Goal: Task Accomplishment & Management: Manage account settings

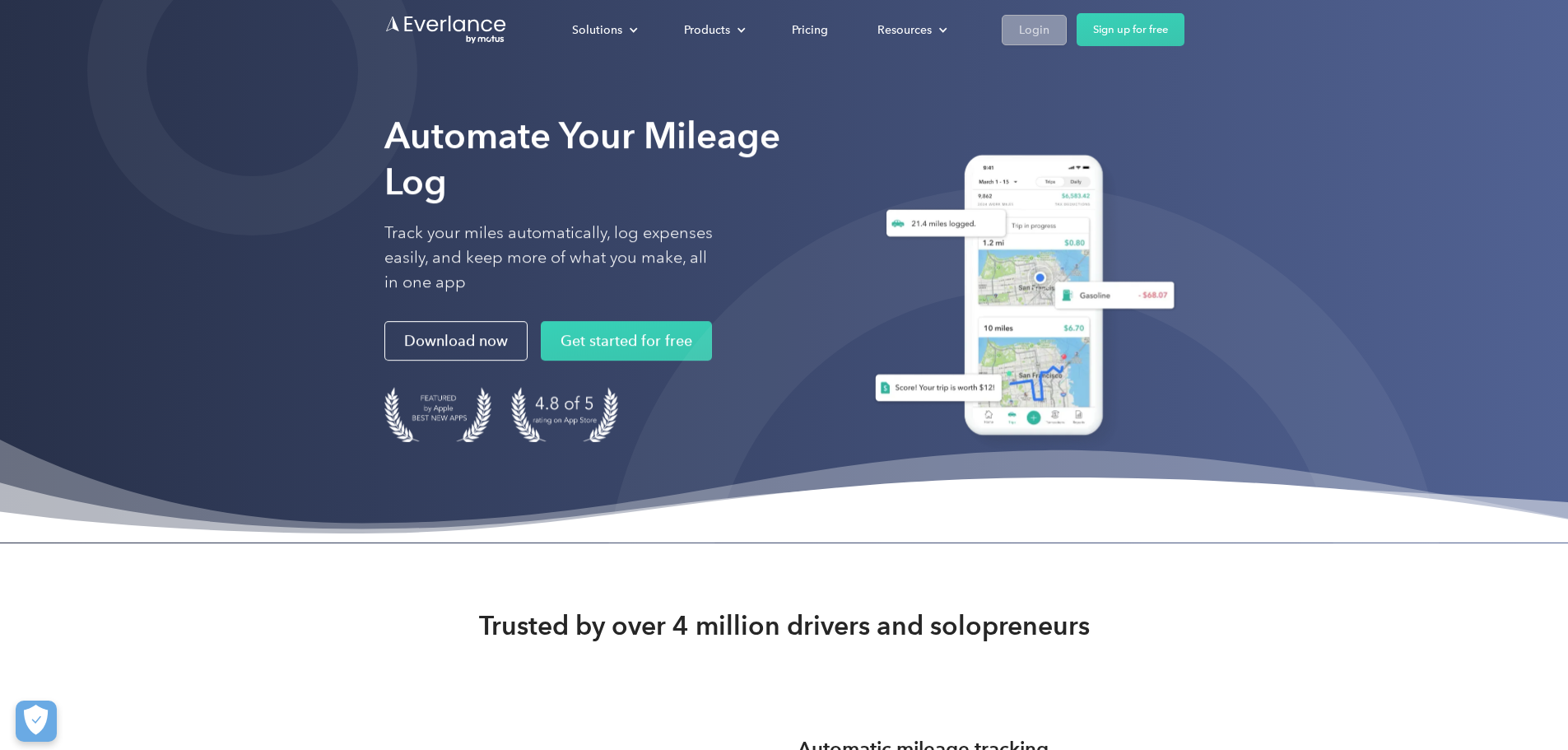
click at [1050, 35] on div "Login" at bounding box center [1034, 30] width 31 height 21
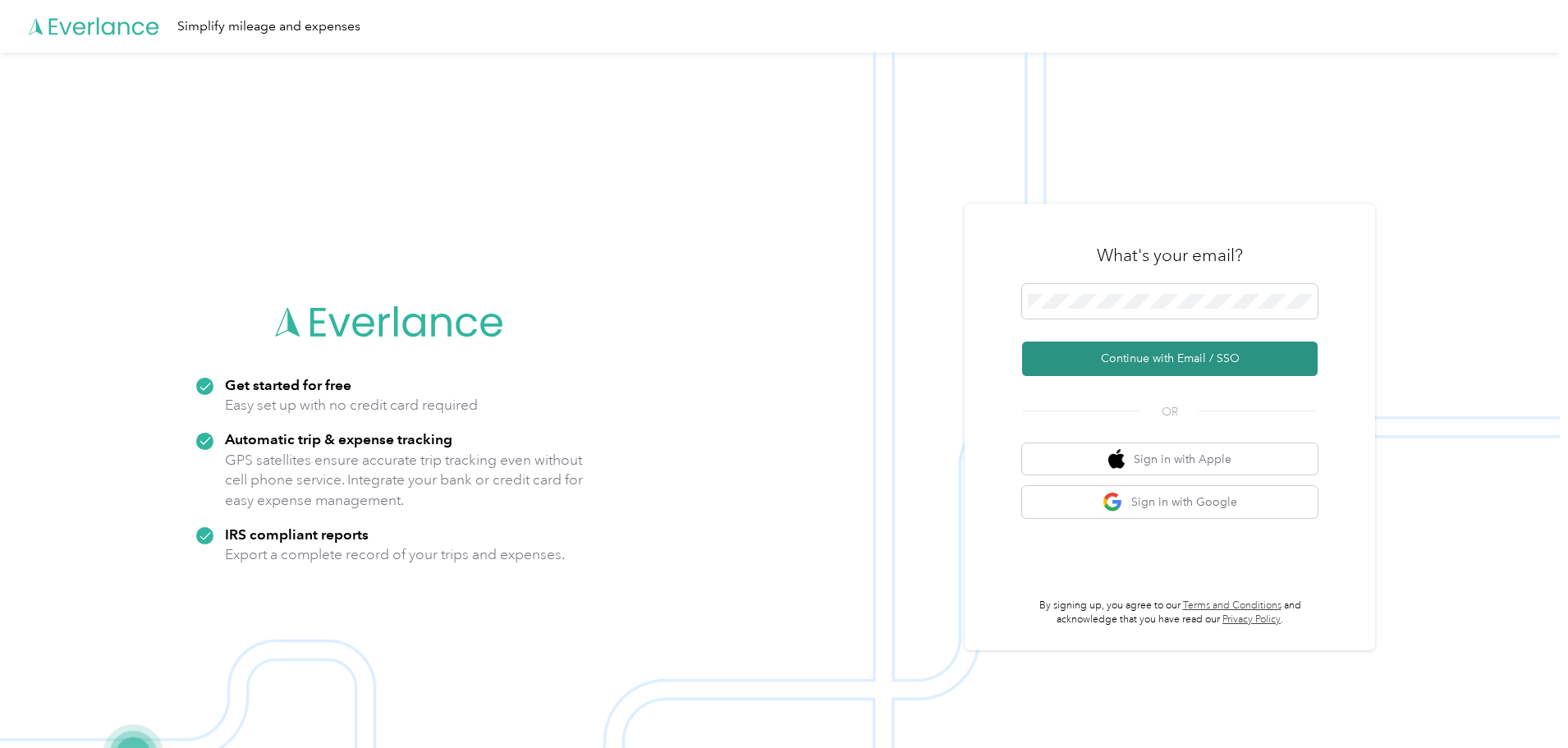
click at [1099, 364] on button "Continue with Email / SSO" at bounding box center [1169, 358] width 295 height 34
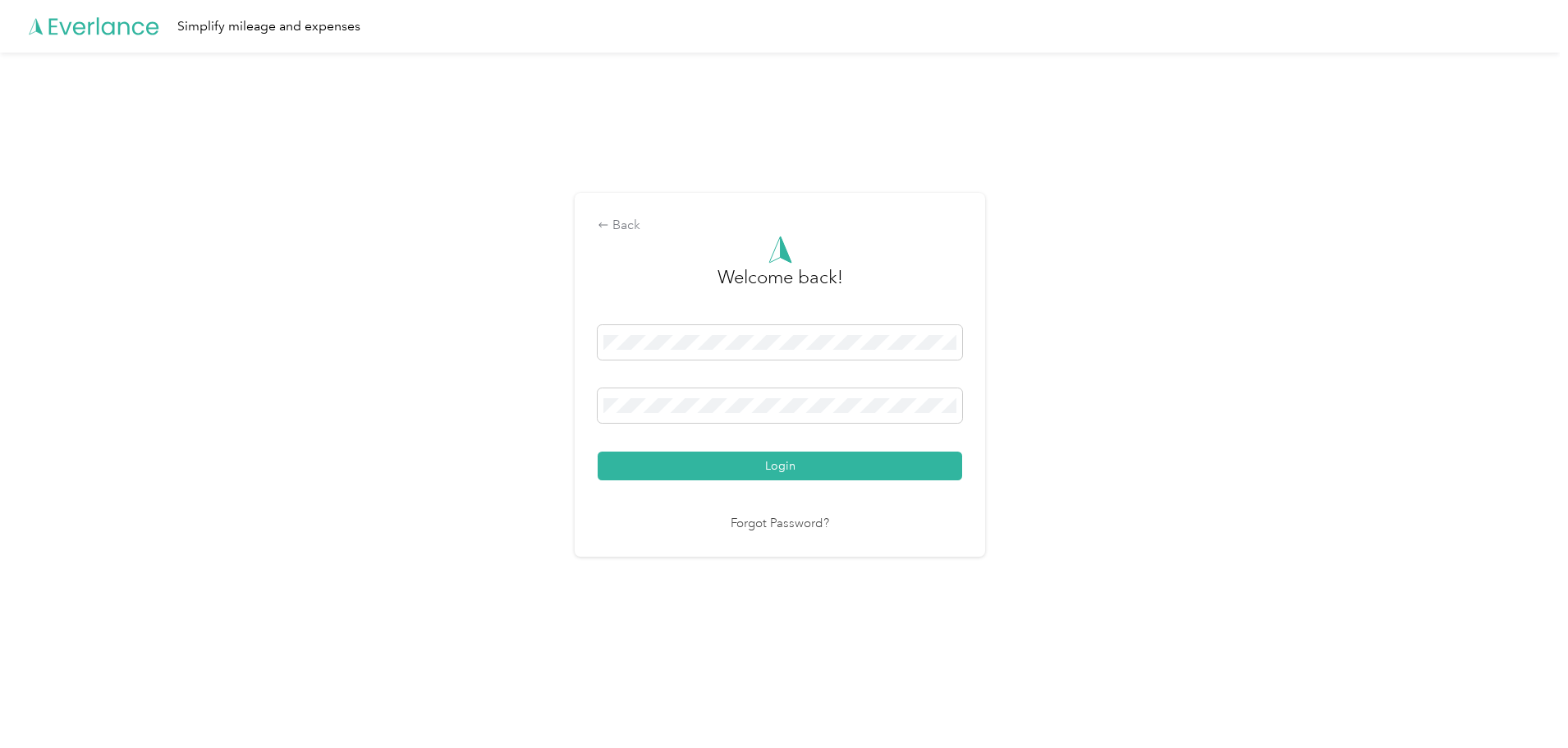
click at [731, 461] on button "Login" at bounding box center [780, 466] width 365 height 29
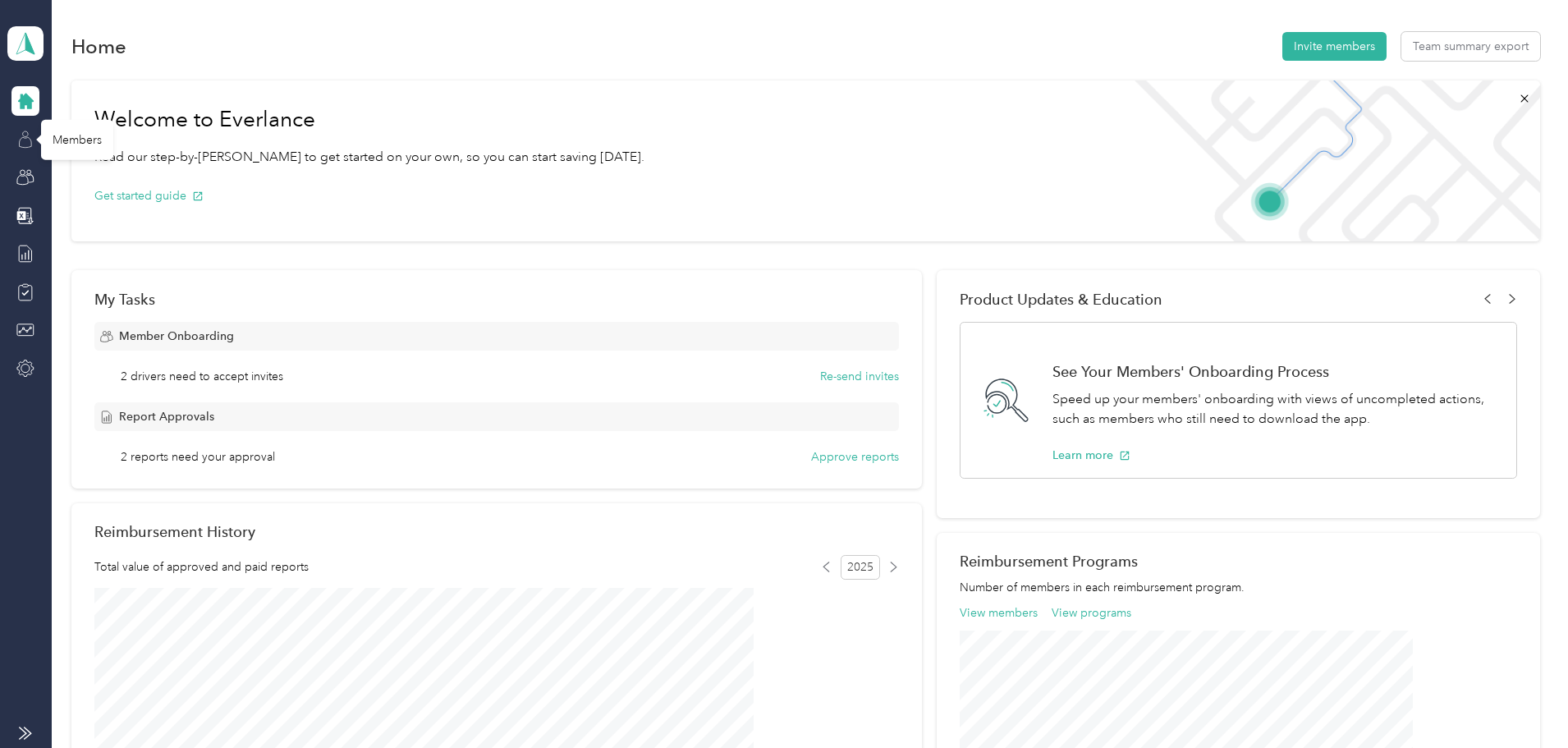
click at [27, 144] on icon at bounding box center [26, 140] width 18 height 18
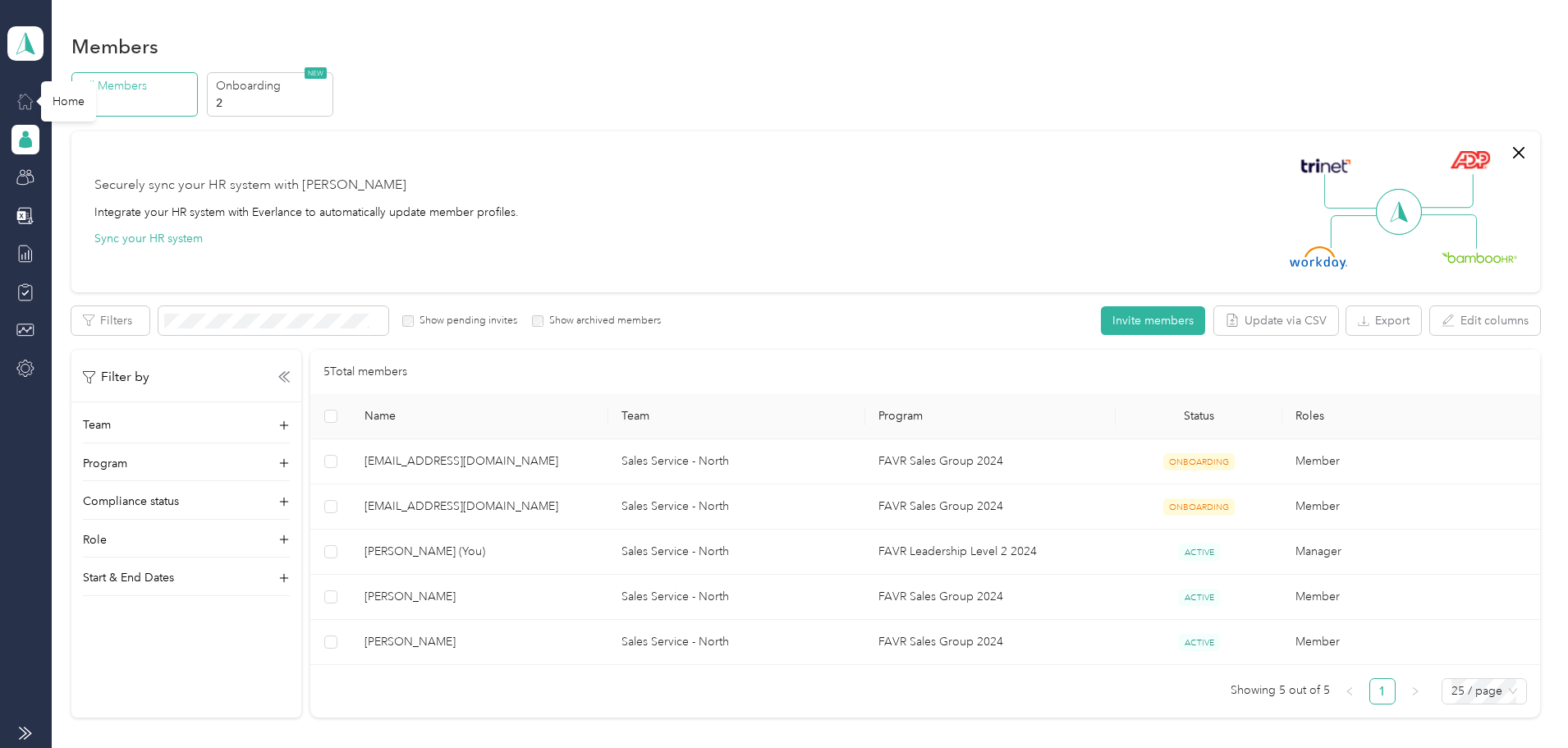
click at [20, 99] on icon at bounding box center [26, 102] width 18 height 18
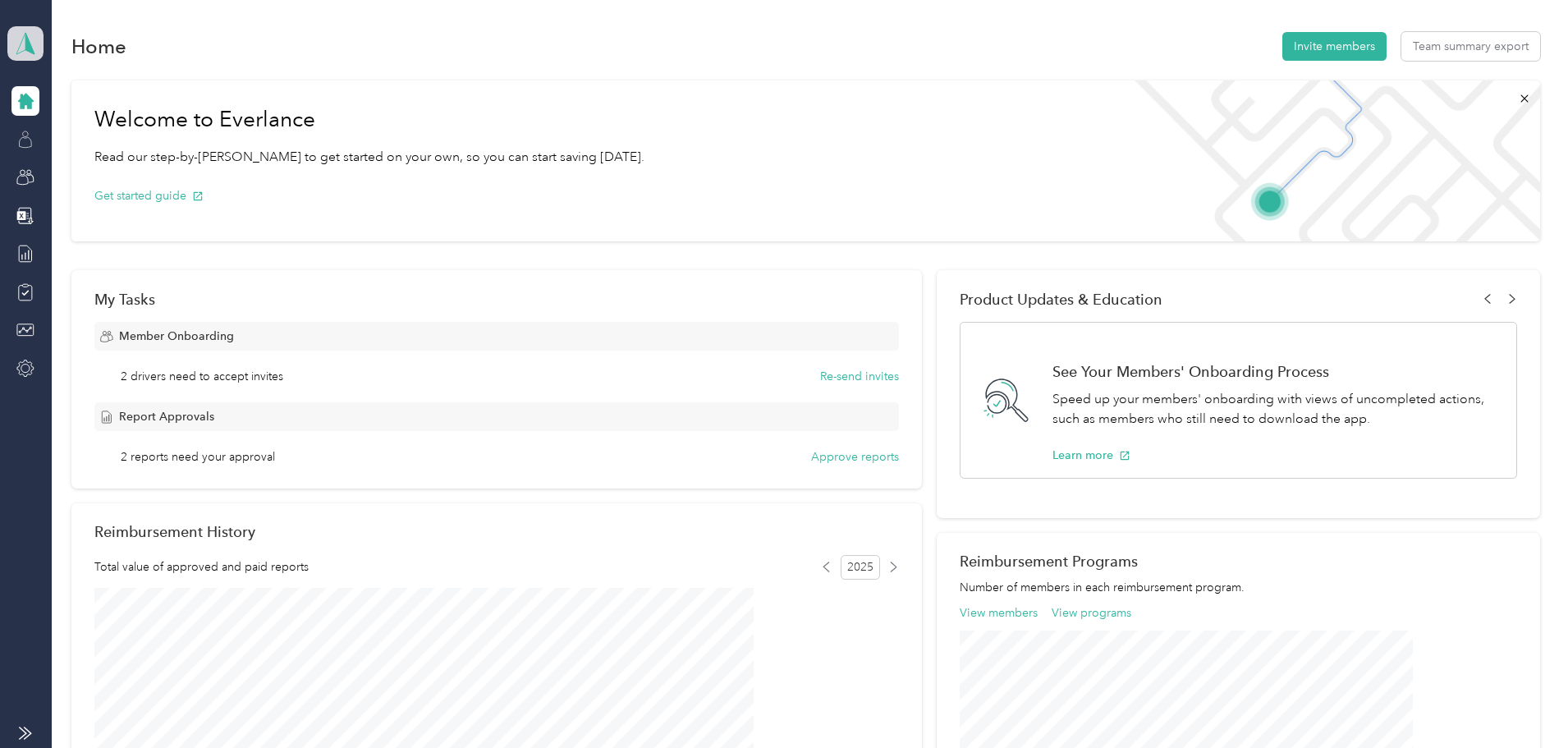
click at [35, 41] on icon at bounding box center [26, 43] width 25 height 23
click at [96, 166] on div "Personal dashboard" at bounding box center [74, 169] width 103 height 17
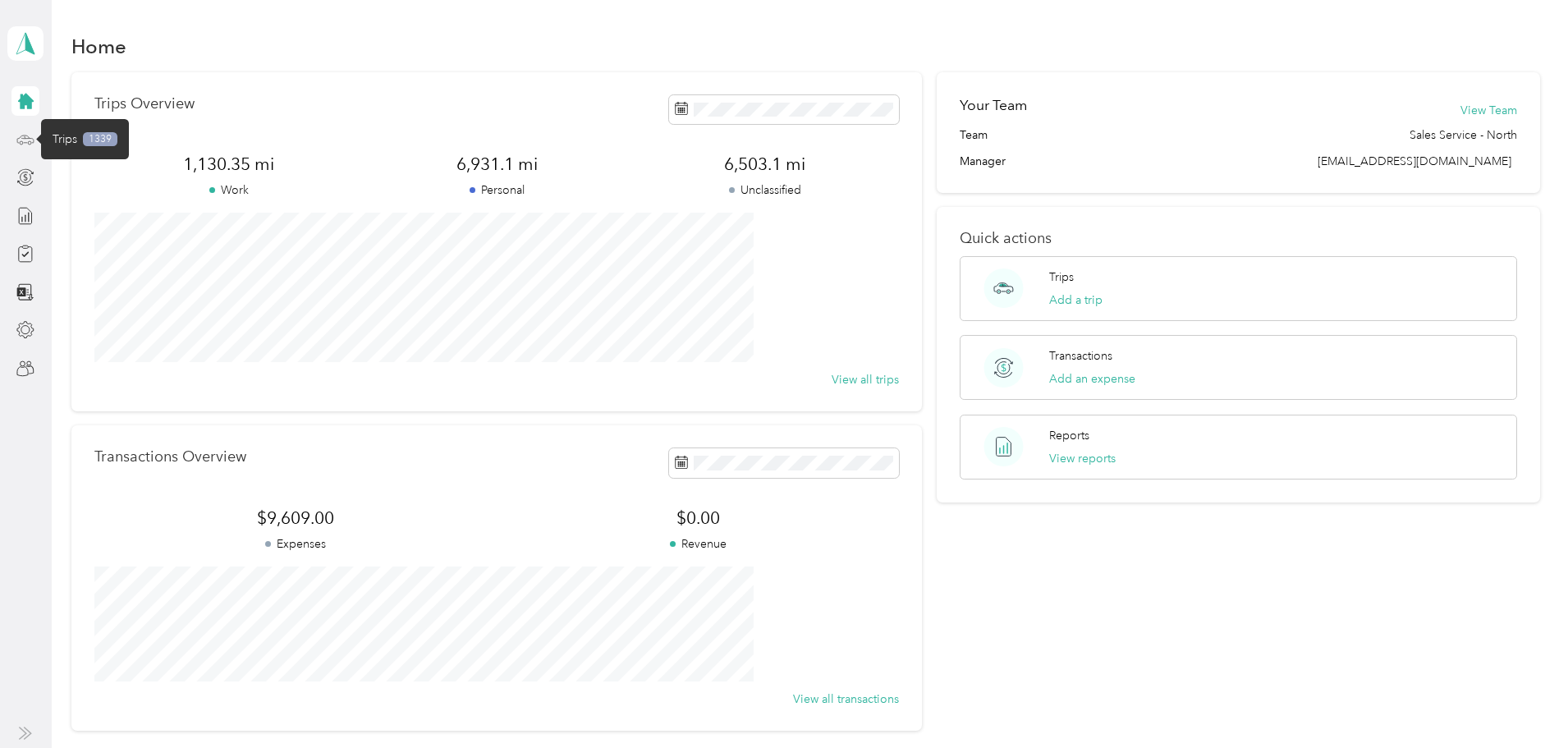
click at [29, 136] on icon at bounding box center [27, 138] width 17 height 7
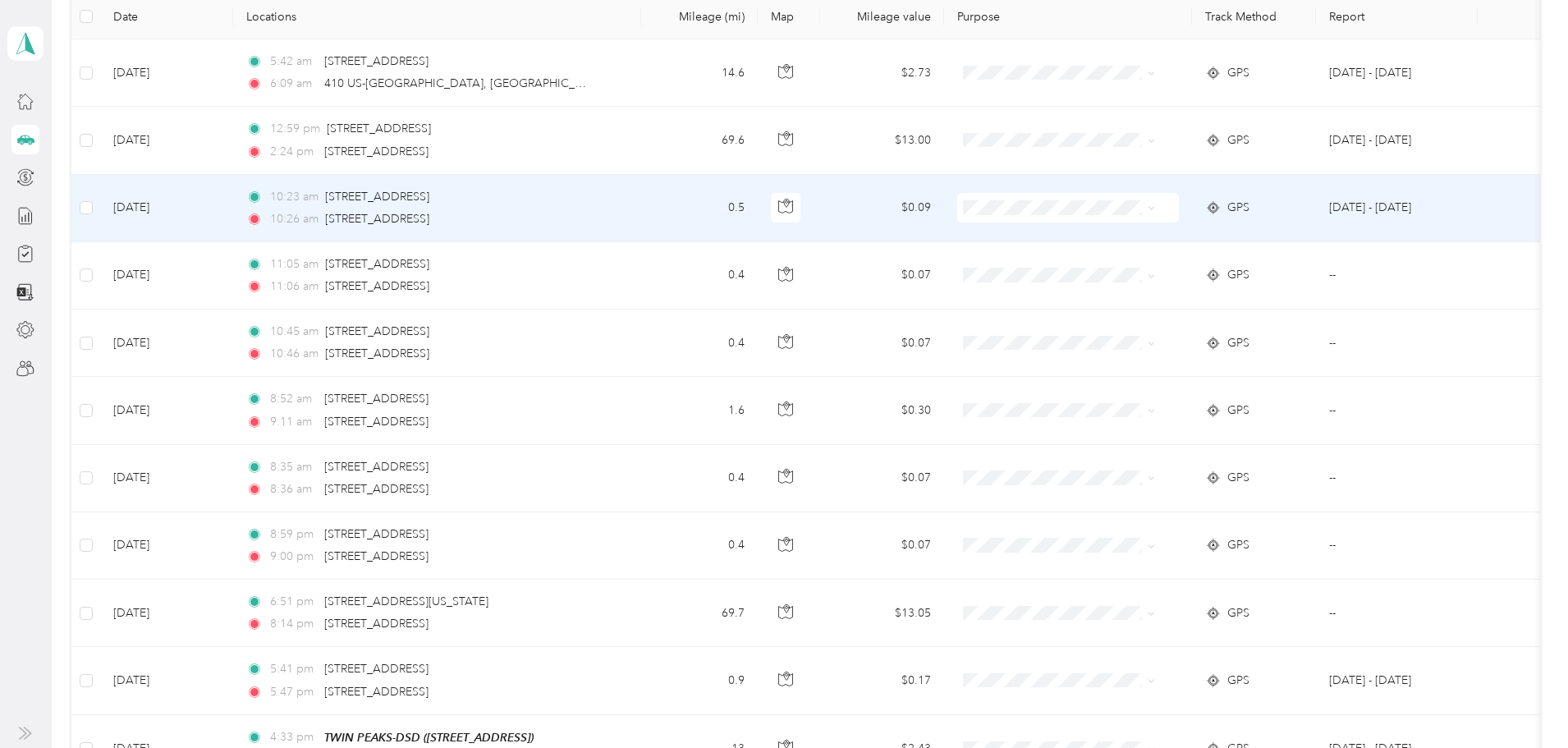
scroll to position [246, 0]
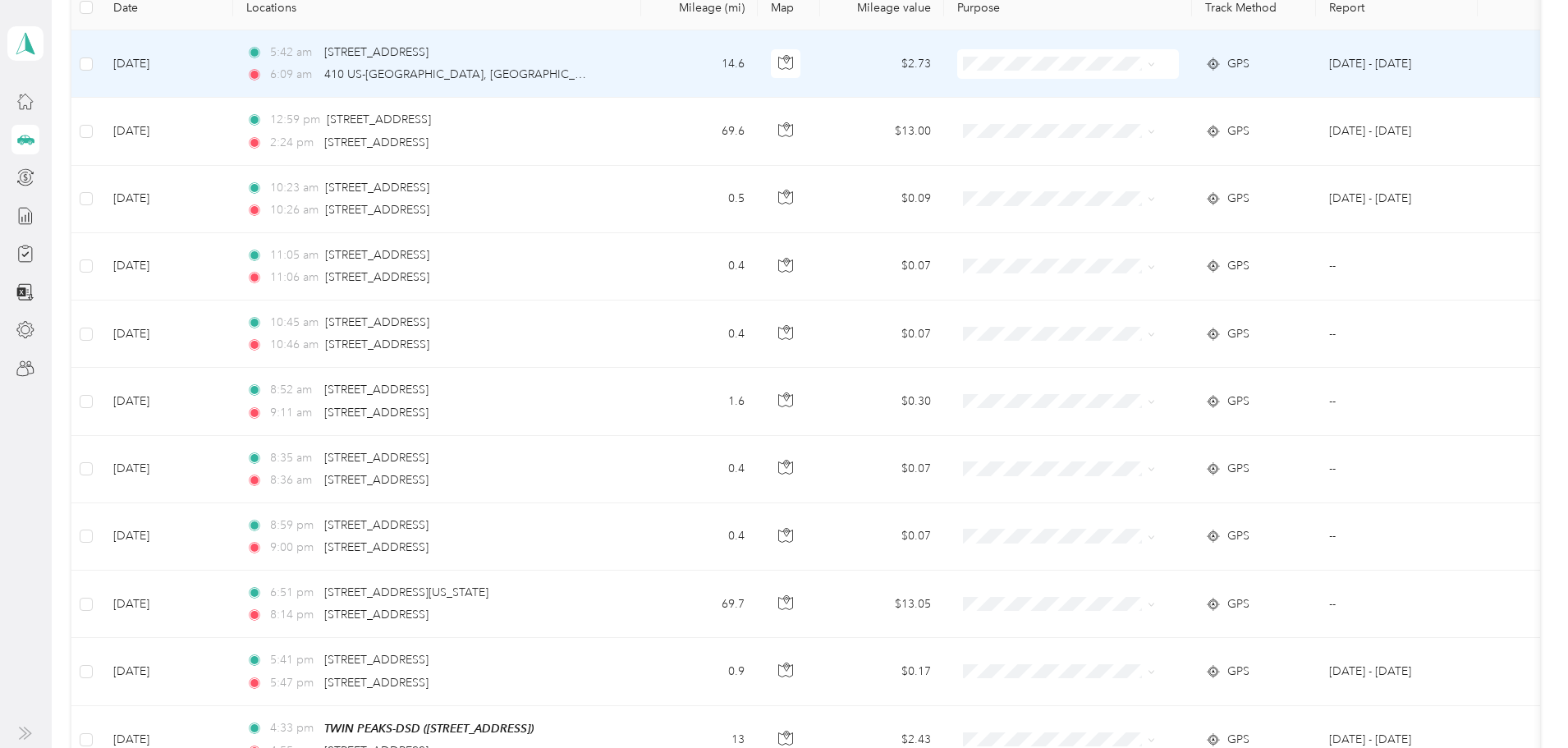
click at [1155, 59] on span at bounding box center [1151, 63] width 7 height 14
click at [1155, 64] on icon at bounding box center [1151, 64] width 7 height 7
click at [1162, 121] on span "Personal" at bounding box center [1131, 123] width 152 height 17
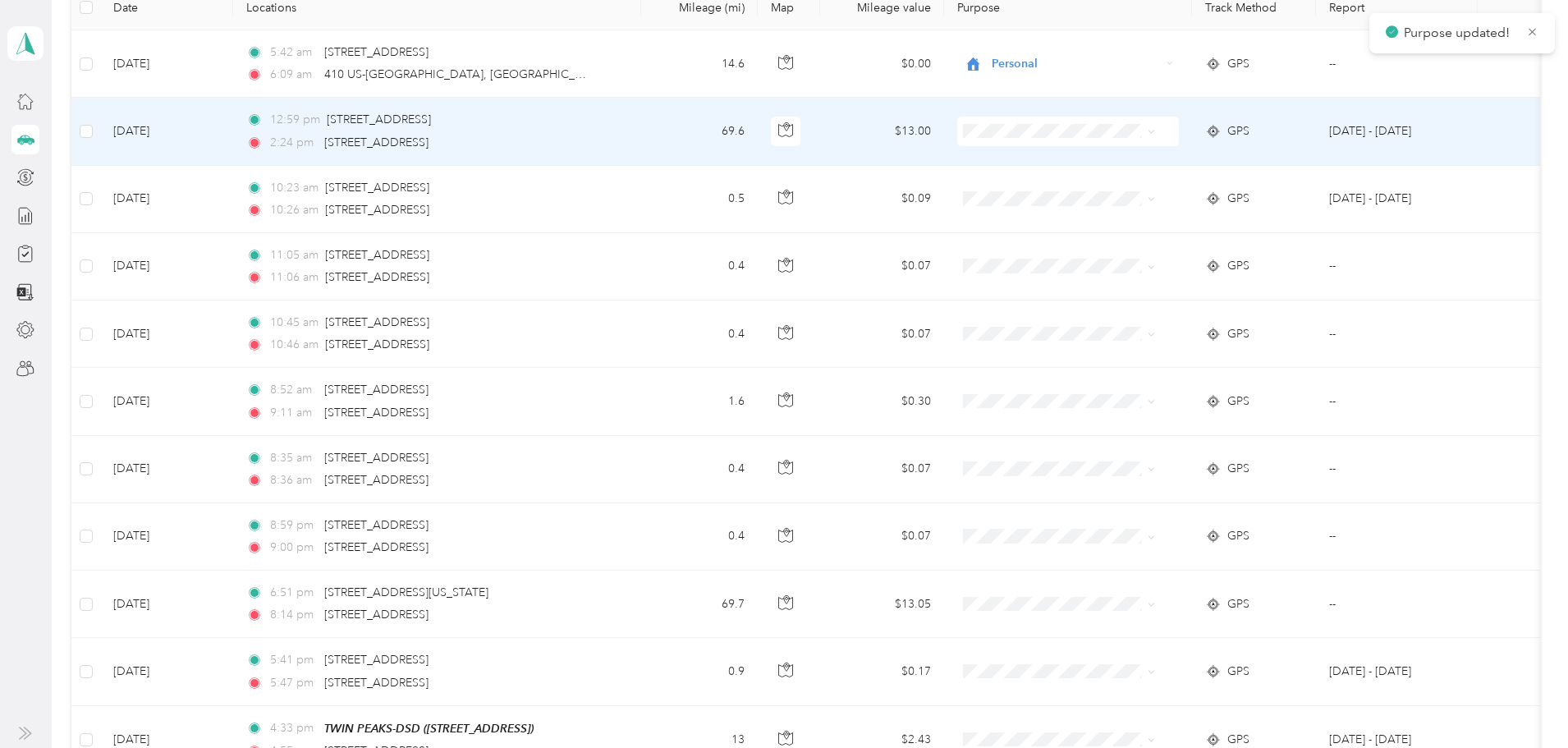
click at [1155, 131] on icon at bounding box center [1151, 131] width 7 height 7
click at [1162, 180] on li "Personal" at bounding box center [1116, 186] width 204 height 29
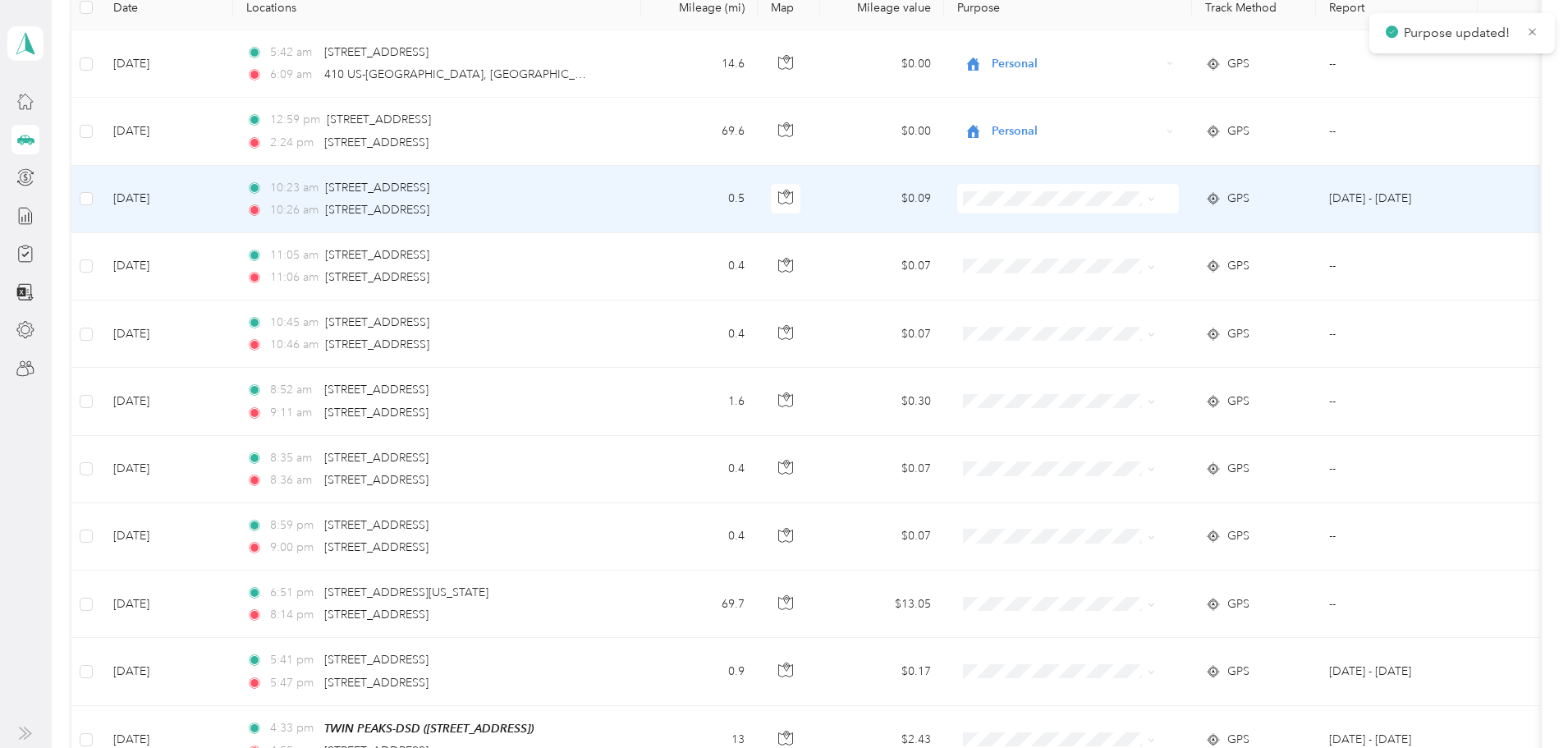
click at [1155, 191] on span at bounding box center [1149, 199] width 13 height 18
click at [1155, 203] on span at bounding box center [1151, 198] width 7 height 14
click at [1193, 202] on td at bounding box center [1069, 199] width 248 height 67
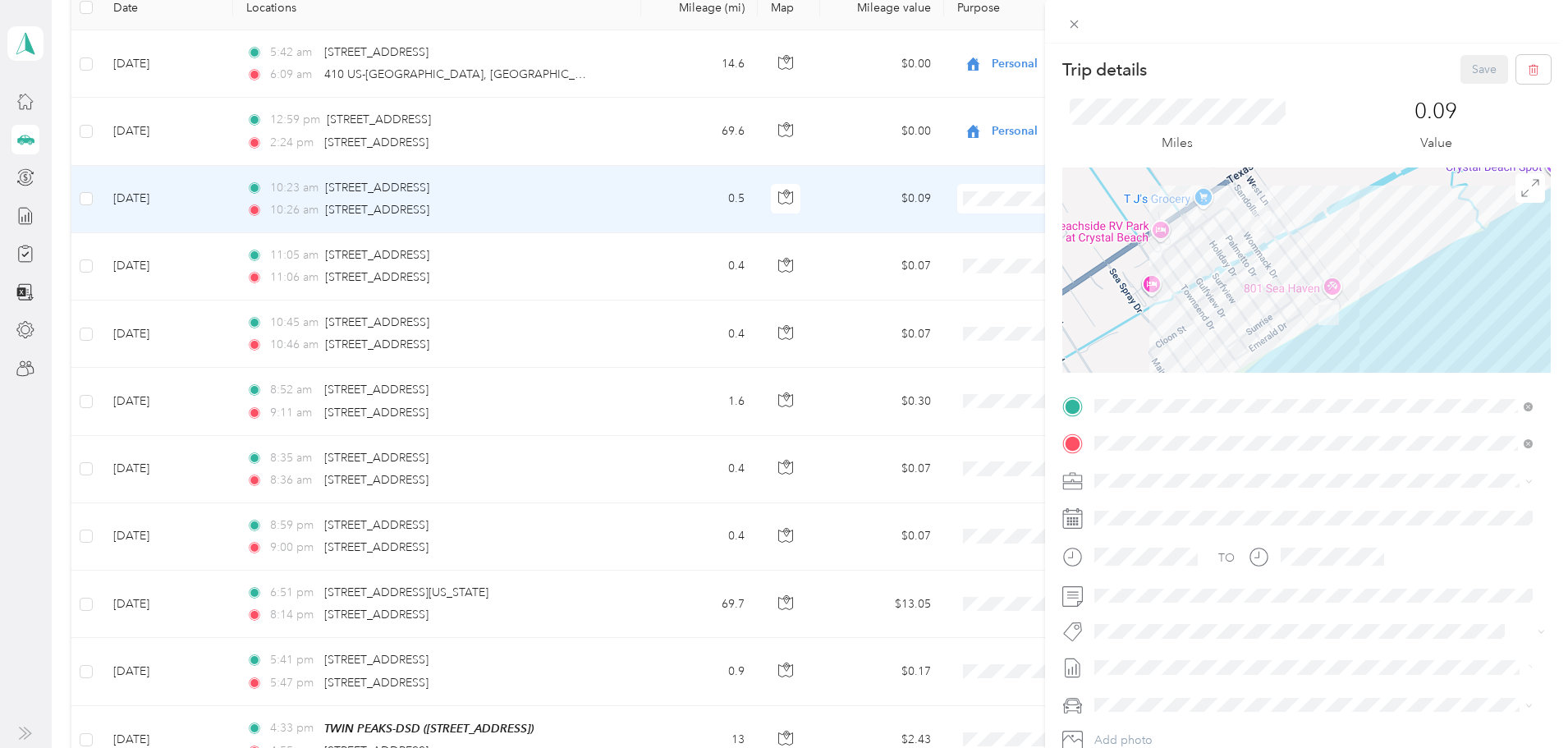
click at [1016, 146] on div "Trip details Save This trip cannot be edited because it is either under review,…" at bounding box center [784, 374] width 1568 height 748
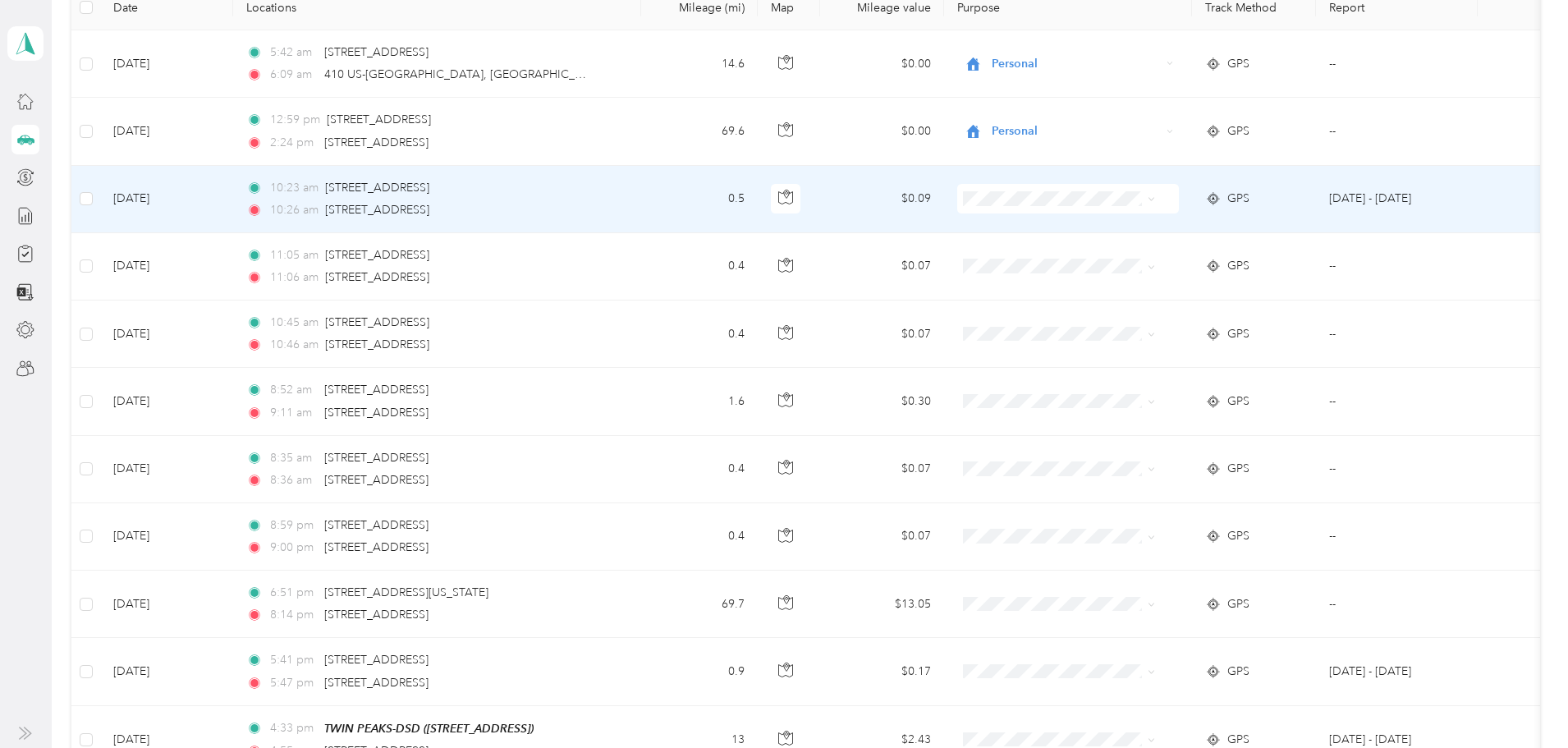
click at [1155, 200] on icon at bounding box center [1151, 199] width 7 height 7
click at [1153, 245] on li "Personal" at bounding box center [1116, 258] width 204 height 29
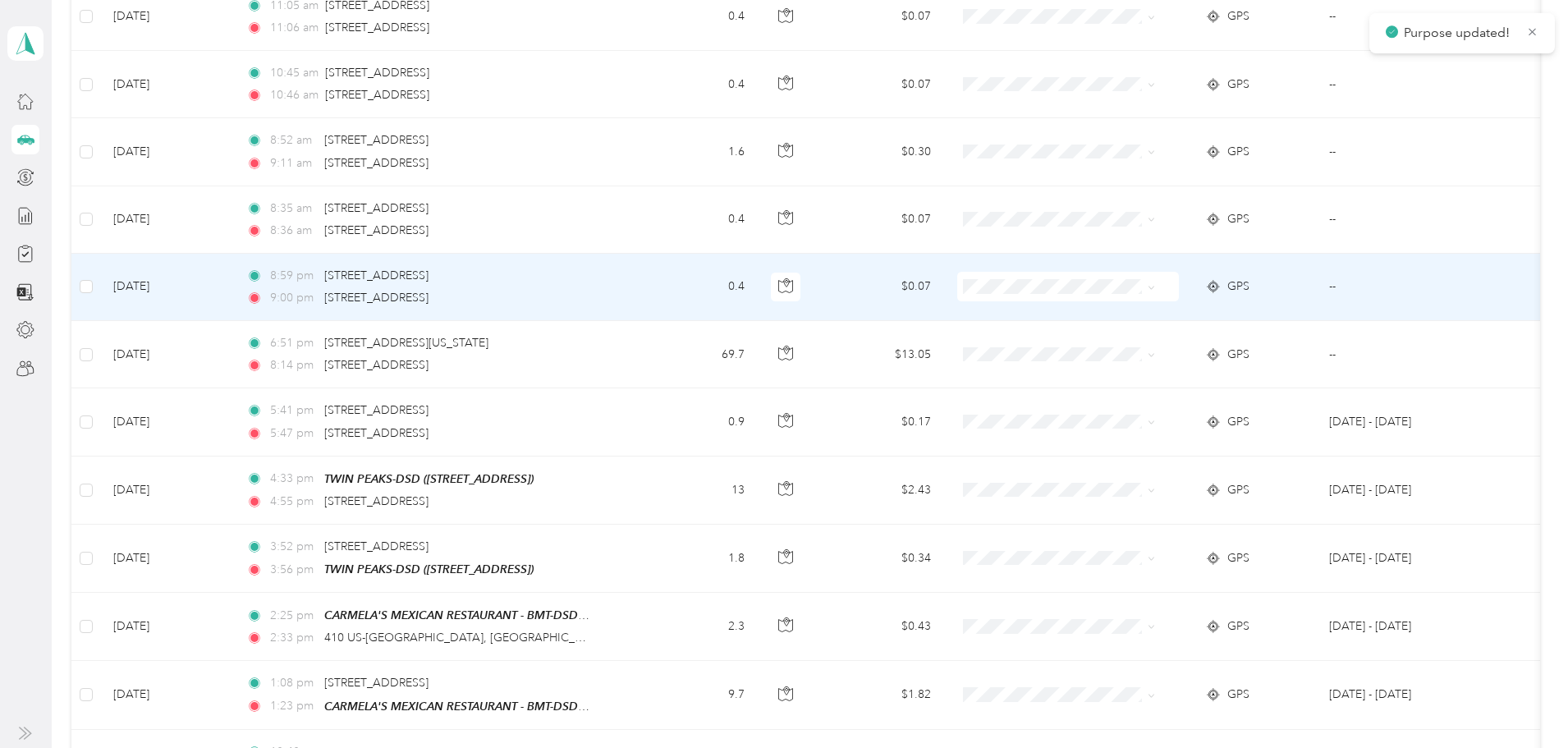
scroll to position [575, 0]
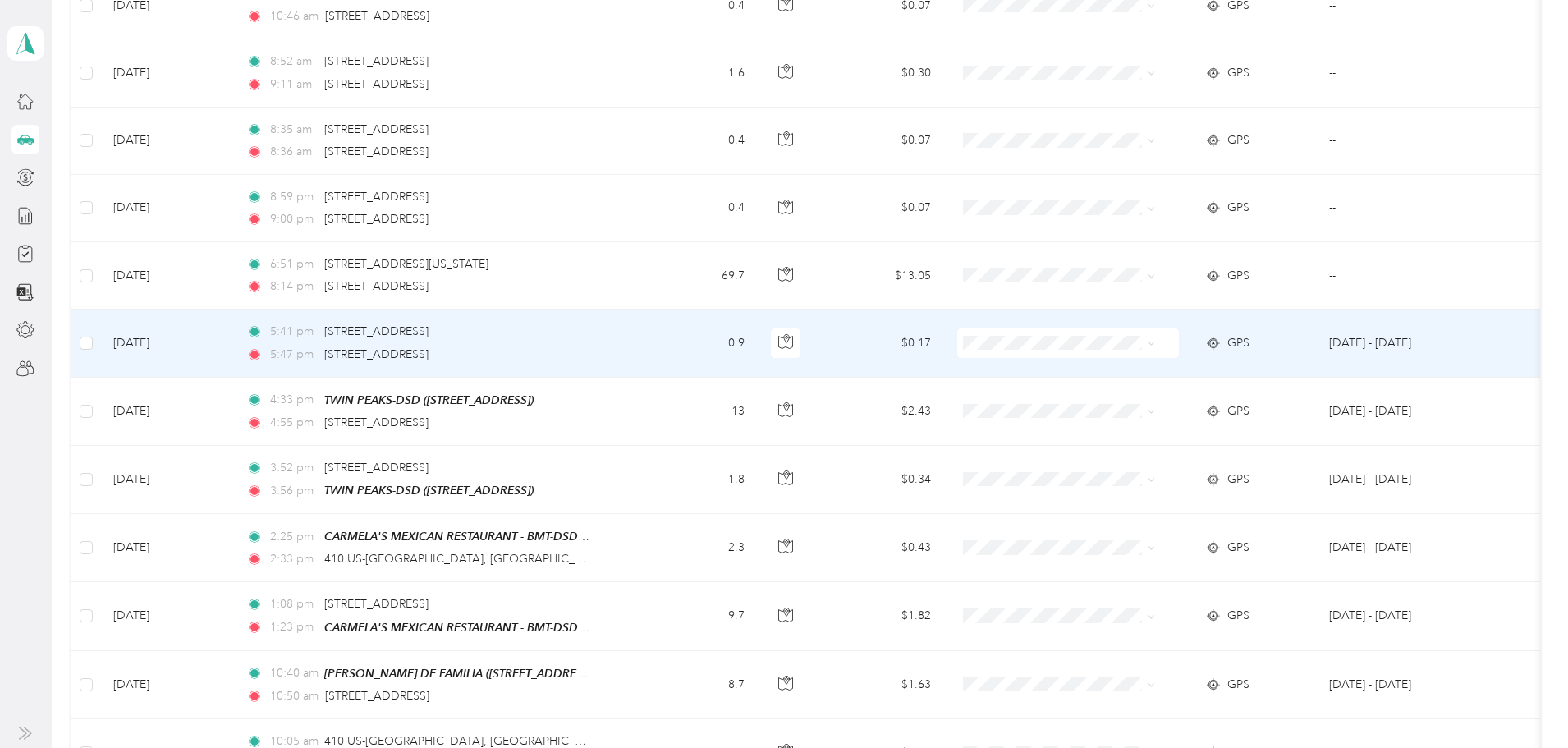
click at [1155, 344] on icon at bounding box center [1151, 343] width 7 height 7
click at [1142, 404] on li "Personal" at bounding box center [1116, 403] width 204 height 29
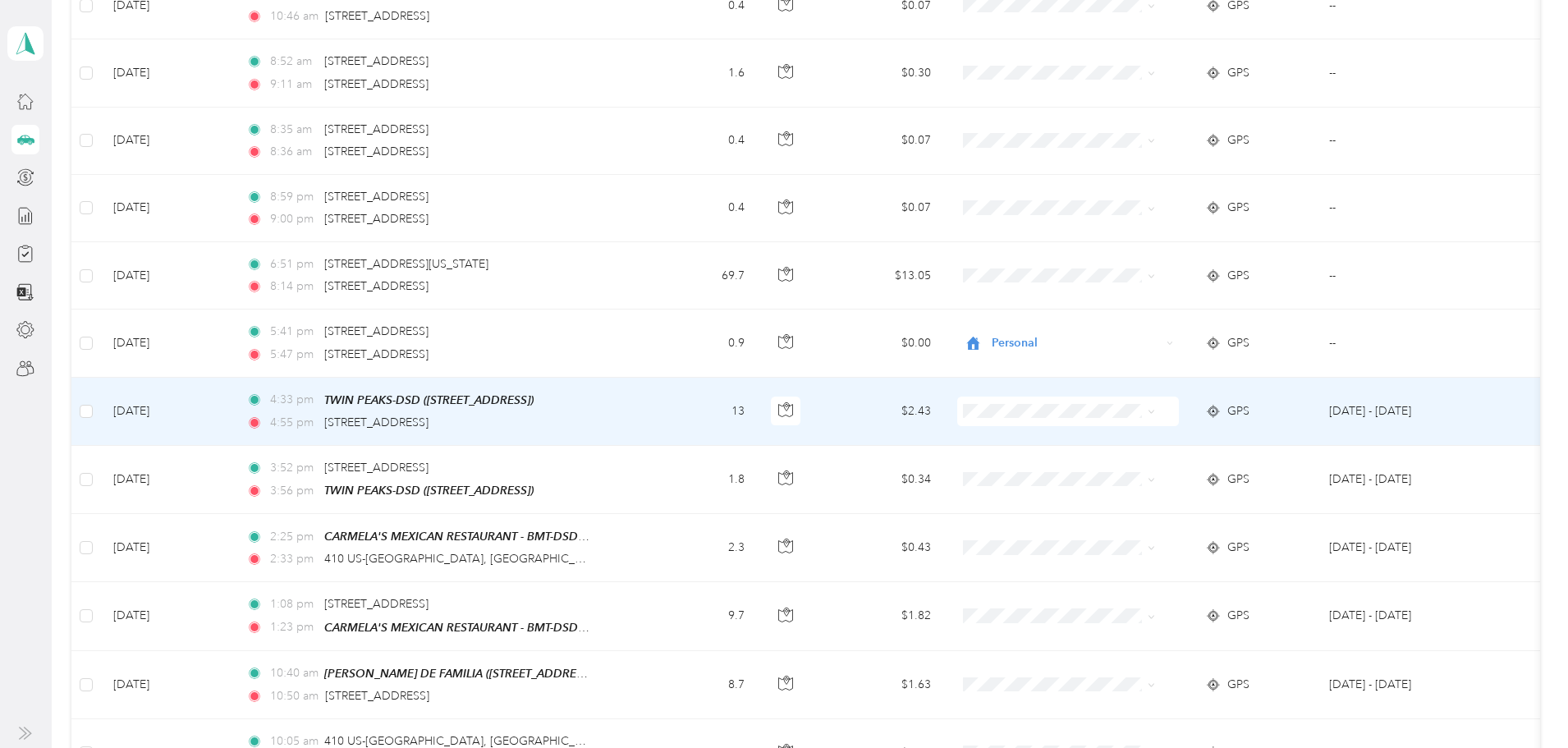
click at [1155, 406] on span at bounding box center [1151, 410] width 7 height 14
click at [1155, 411] on icon at bounding box center [1151, 411] width 7 height 7
click at [1155, 461] on span "Personal" at bounding box center [1131, 465] width 152 height 17
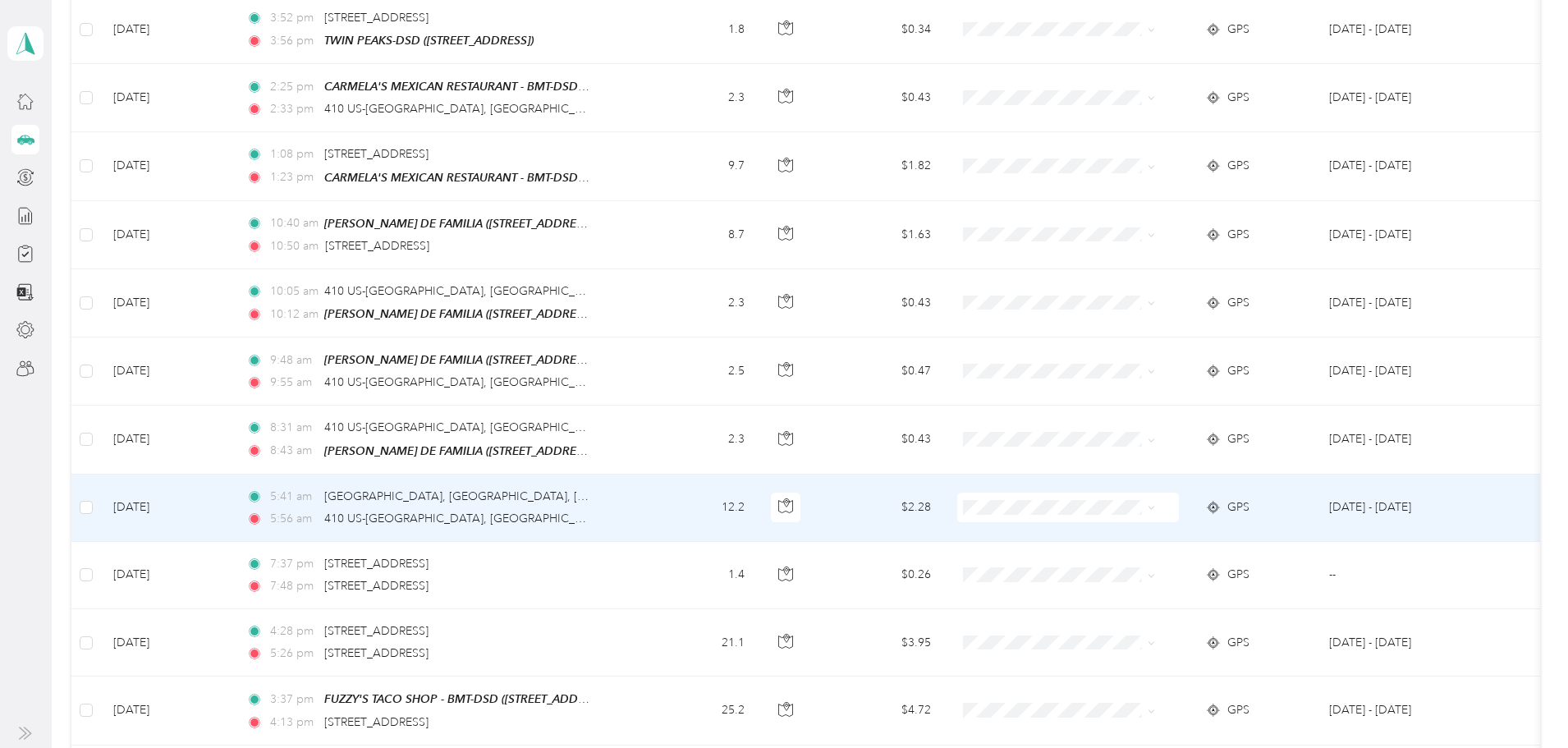
scroll to position [1068, 0]
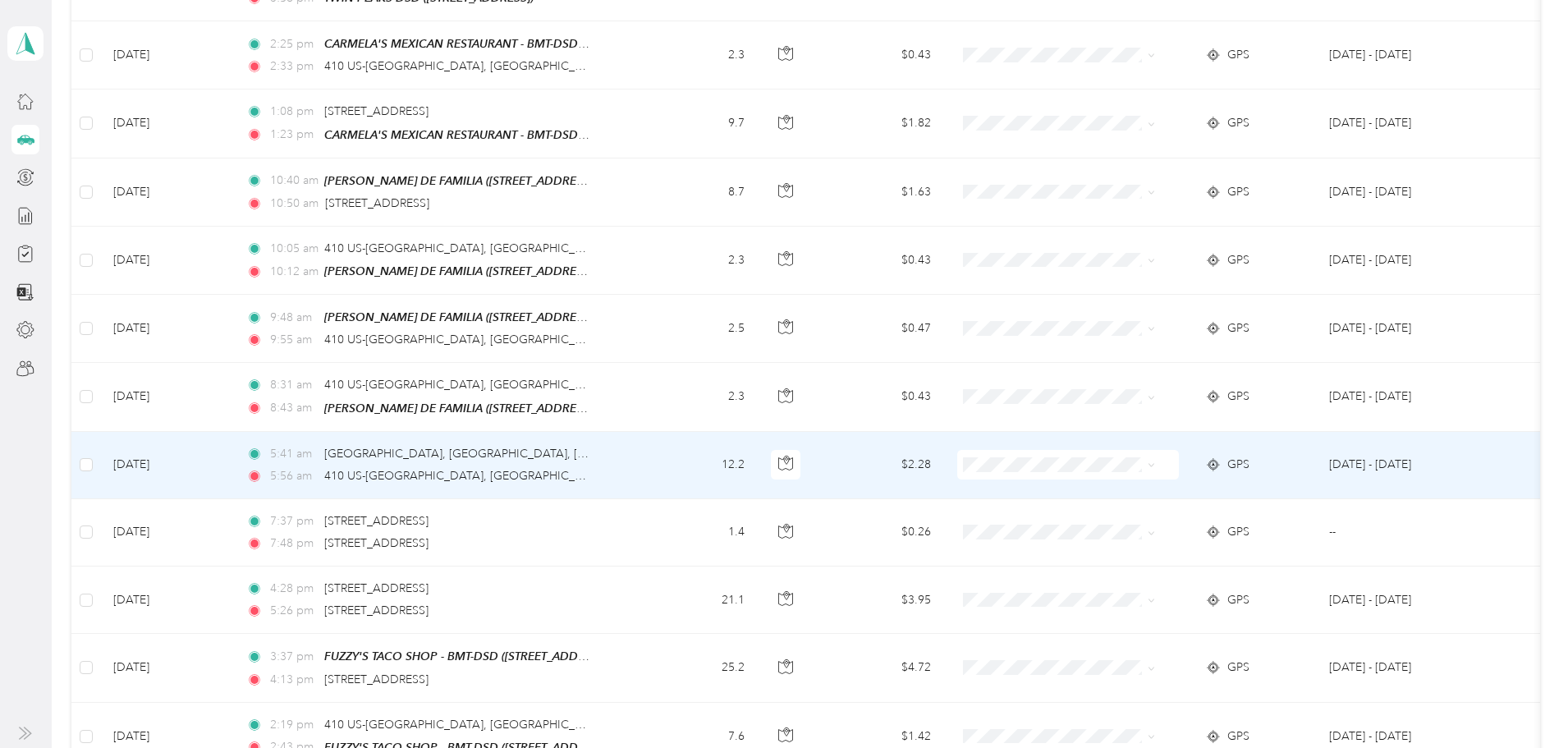
click at [1179, 462] on span at bounding box center [1068, 465] width 221 height 30
click at [1179, 454] on span at bounding box center [1068, 465] width 221 height 30
click at [1155, 461] on icon at bounding box center [1151, 464] width 7 height 7
click at [1149, 514] on span "Personal" at bounding box center [1131, 518] width 152 height 17
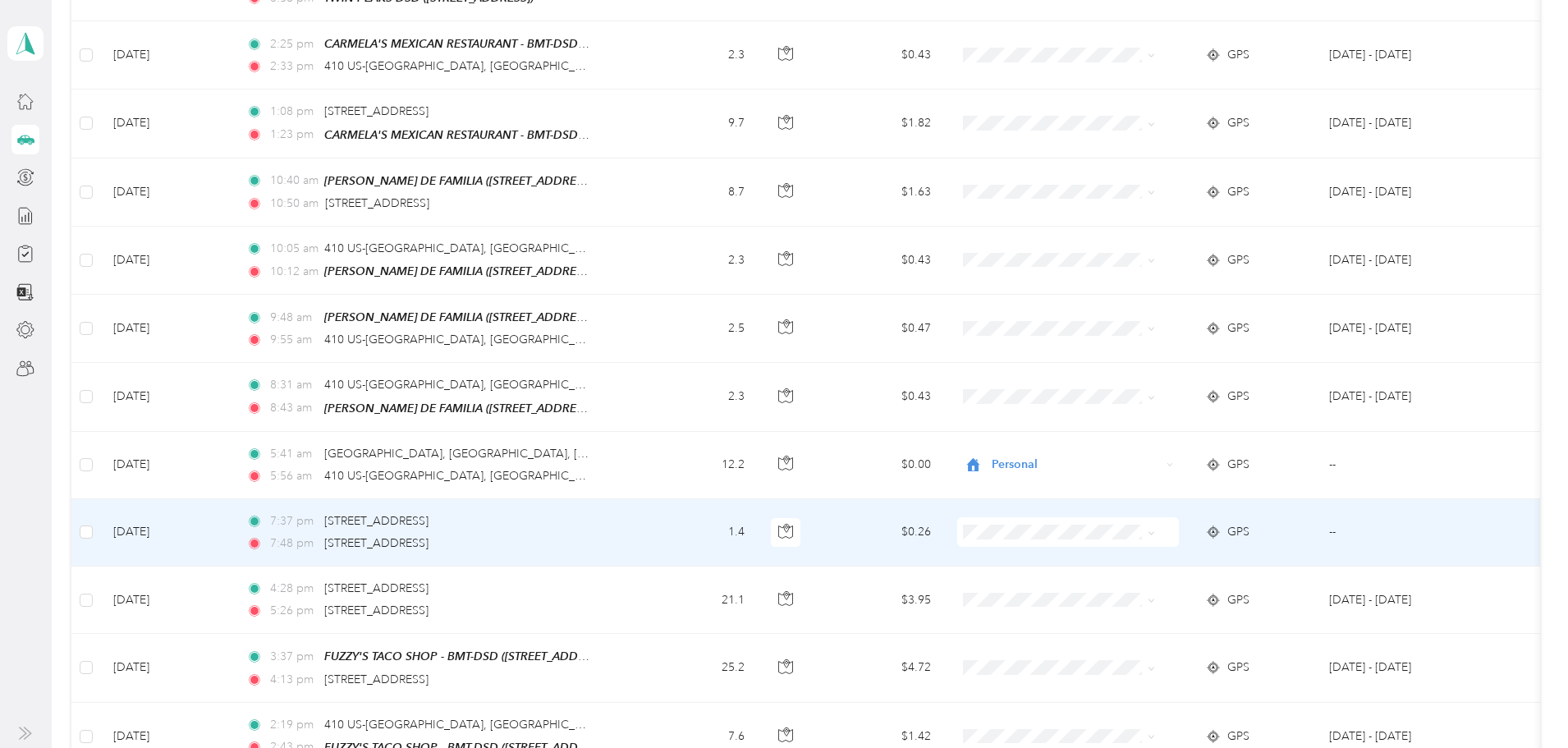
scroll to position [1149, 0]
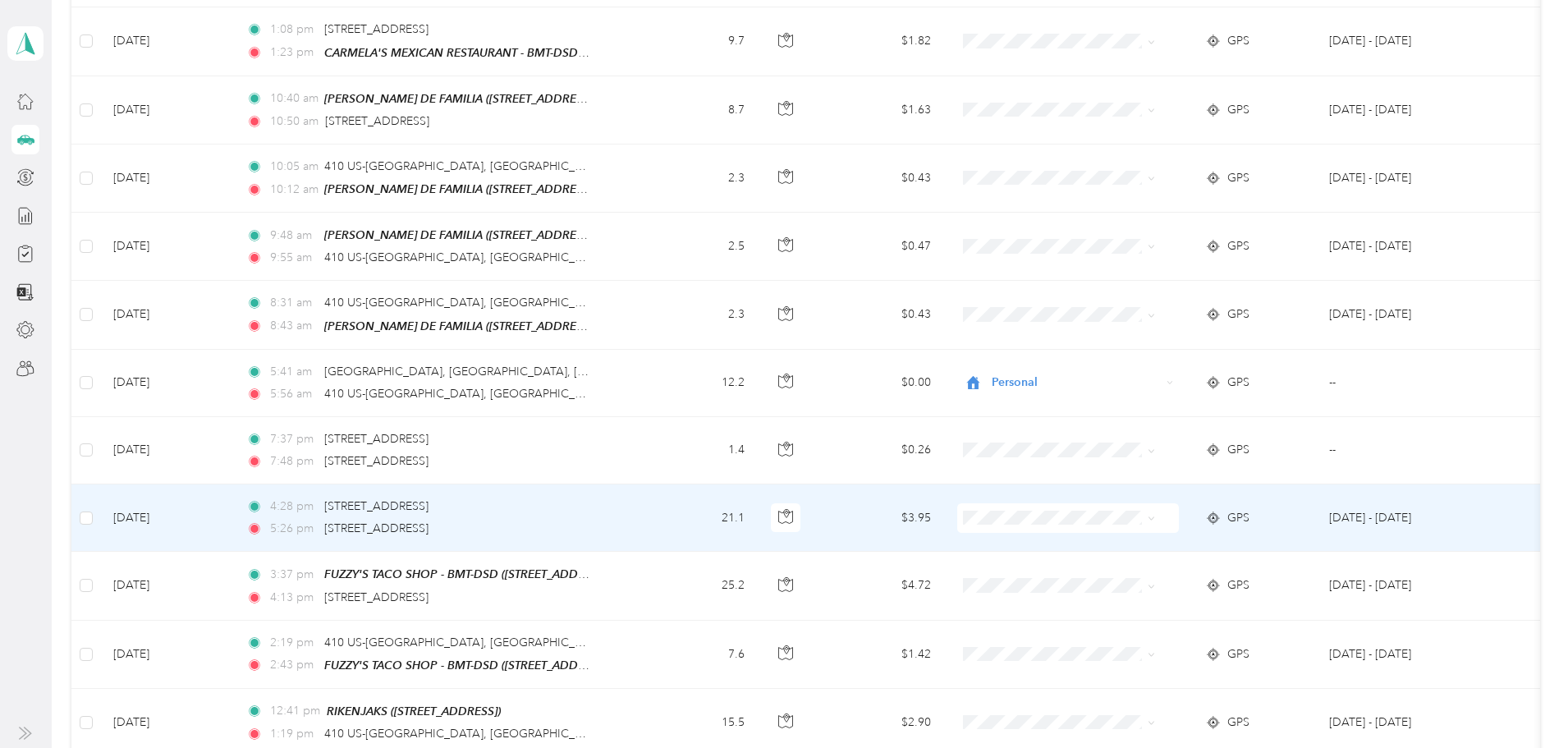
click at [1179, 514] on span at bounding box center [1068, 518] width 221 height 30
click at [1155, 515] on icon at bounding box center [1151, 518] width 7 height 7
click at [1153, 572] on li "Personal" at bounding box center [1116, 562] width 204 height 29
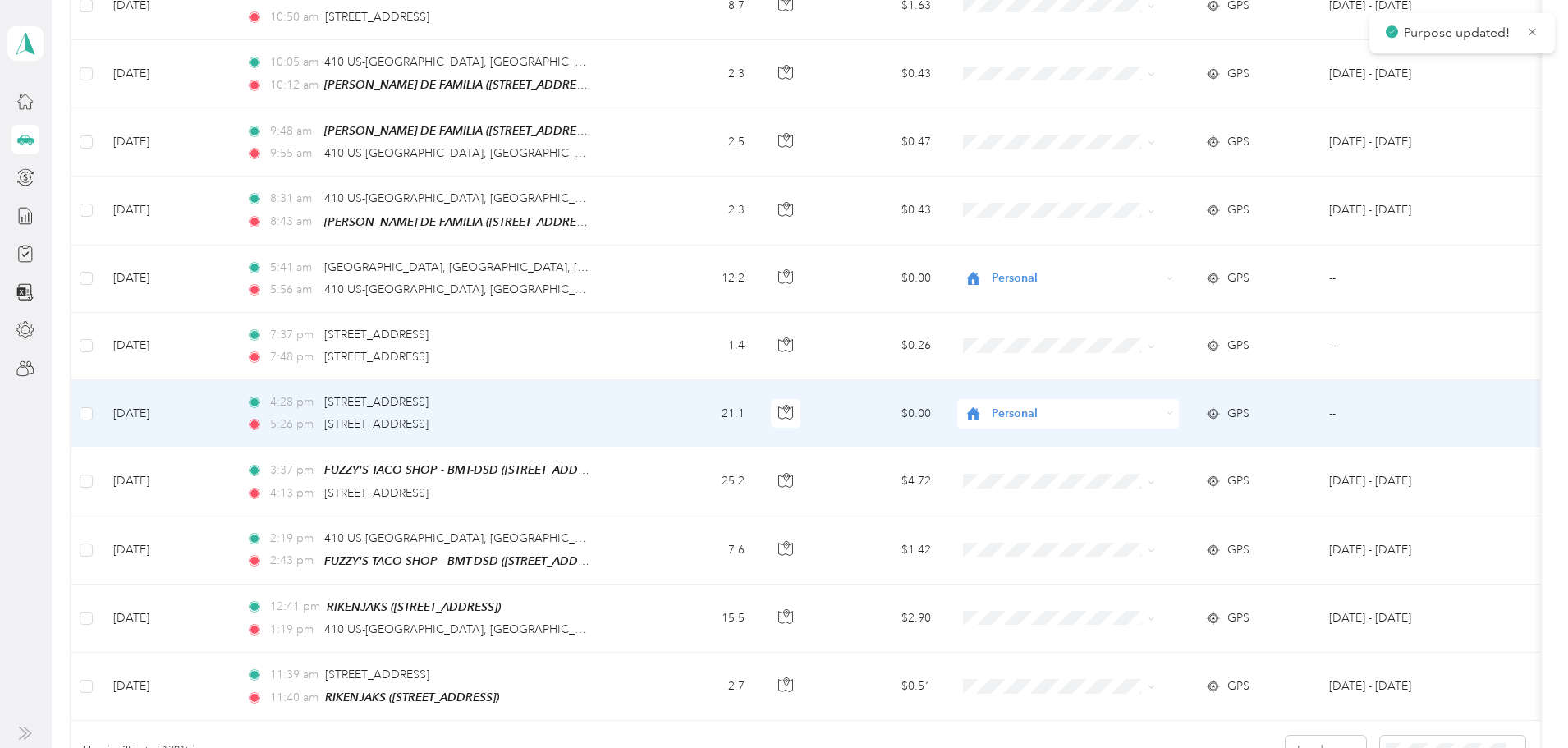
scroll to position [1314, 0]
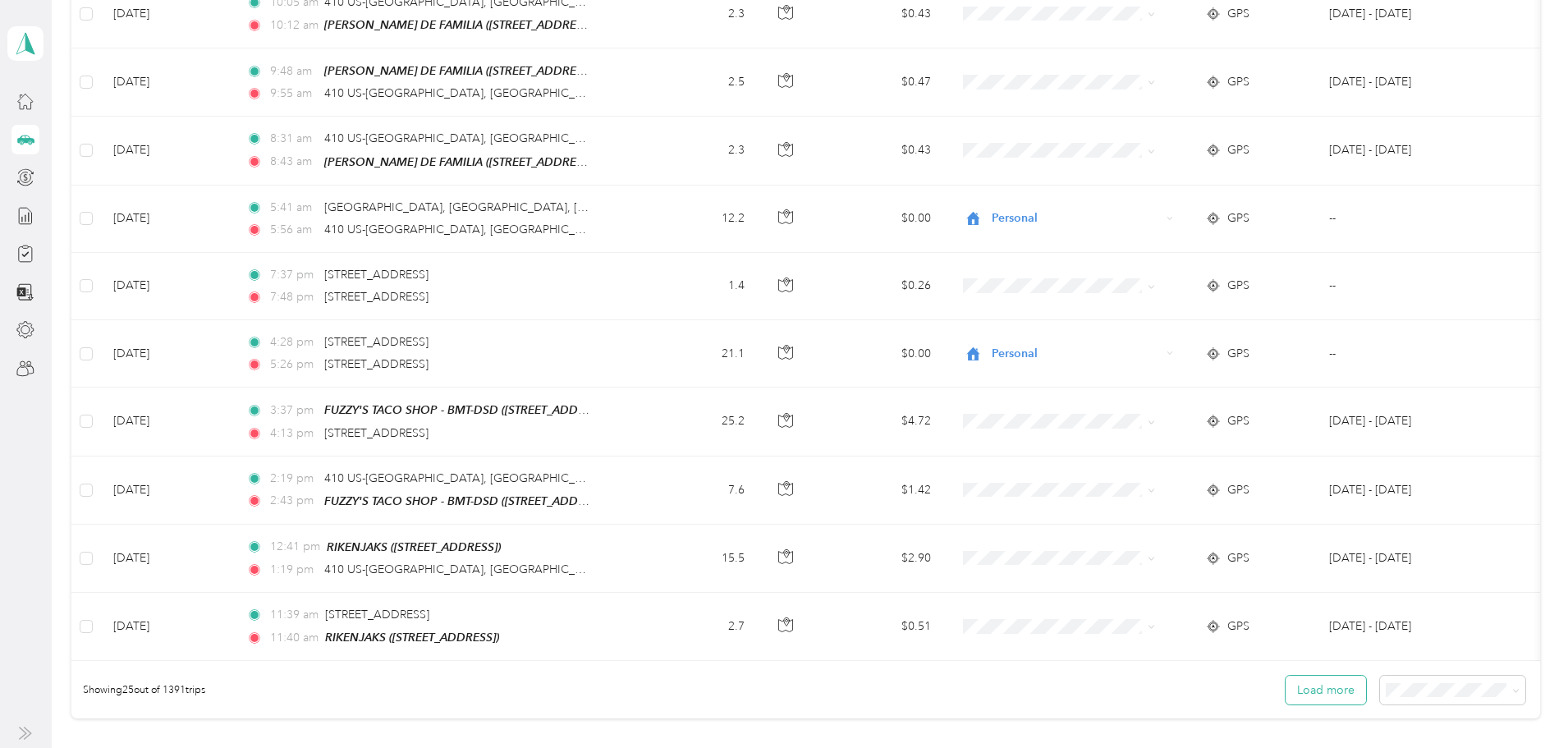
click at [1286, 697] on button "Load more" at bounding box center [1326, 690] width 81 height 29
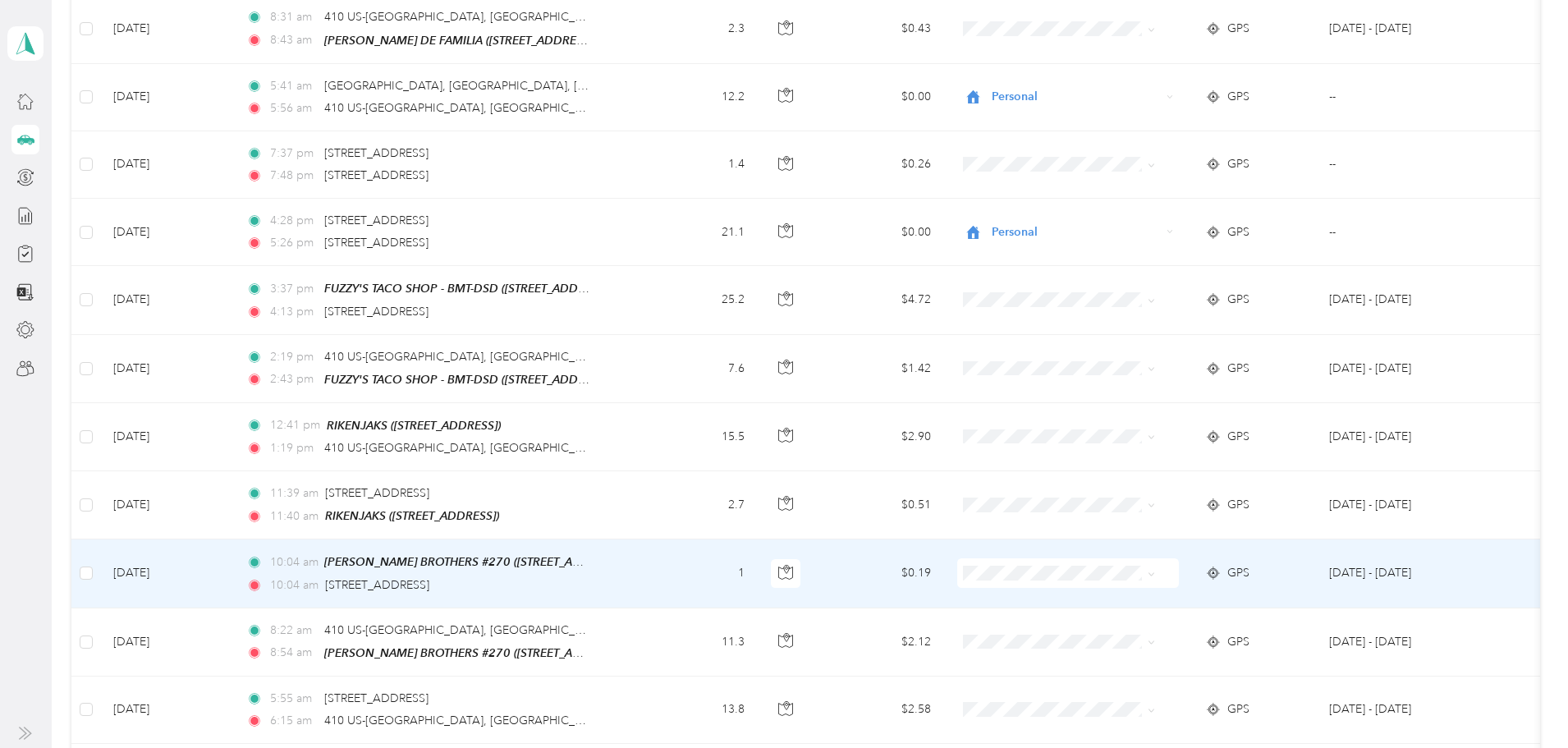
scroll to position [1478, 0]
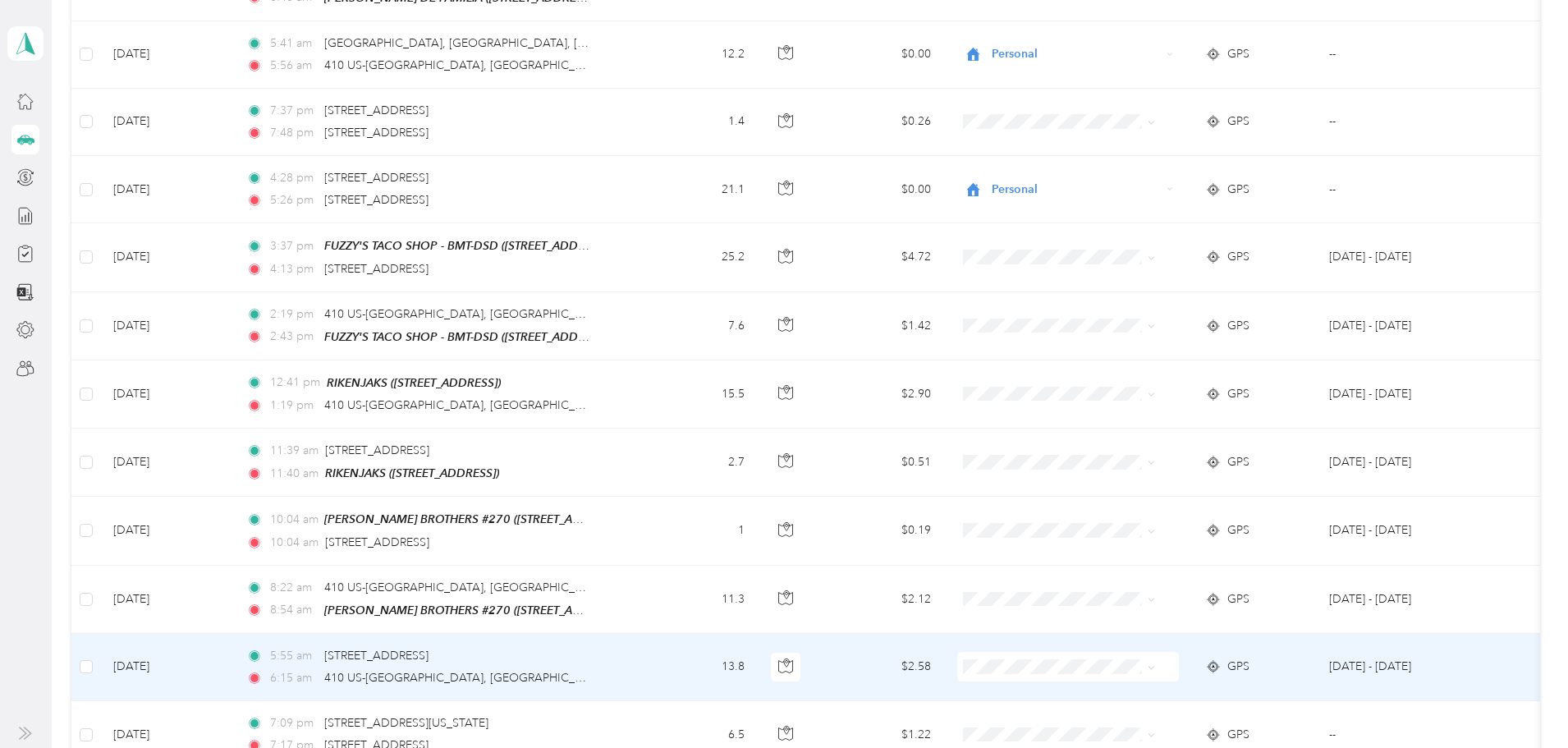
click at [1179, 655] on span at bounding box center [1068, 666] width 221 height 30
click at [1179, 653] on span at bounding box center [1068, 666] width 221 height 30
click at [1155, 664] on icon at bounding box center [1151, 667] width 7 height 7
click at [1169, 711] on span "Personal" at bounding box center [1131, 714] width 152 height 17
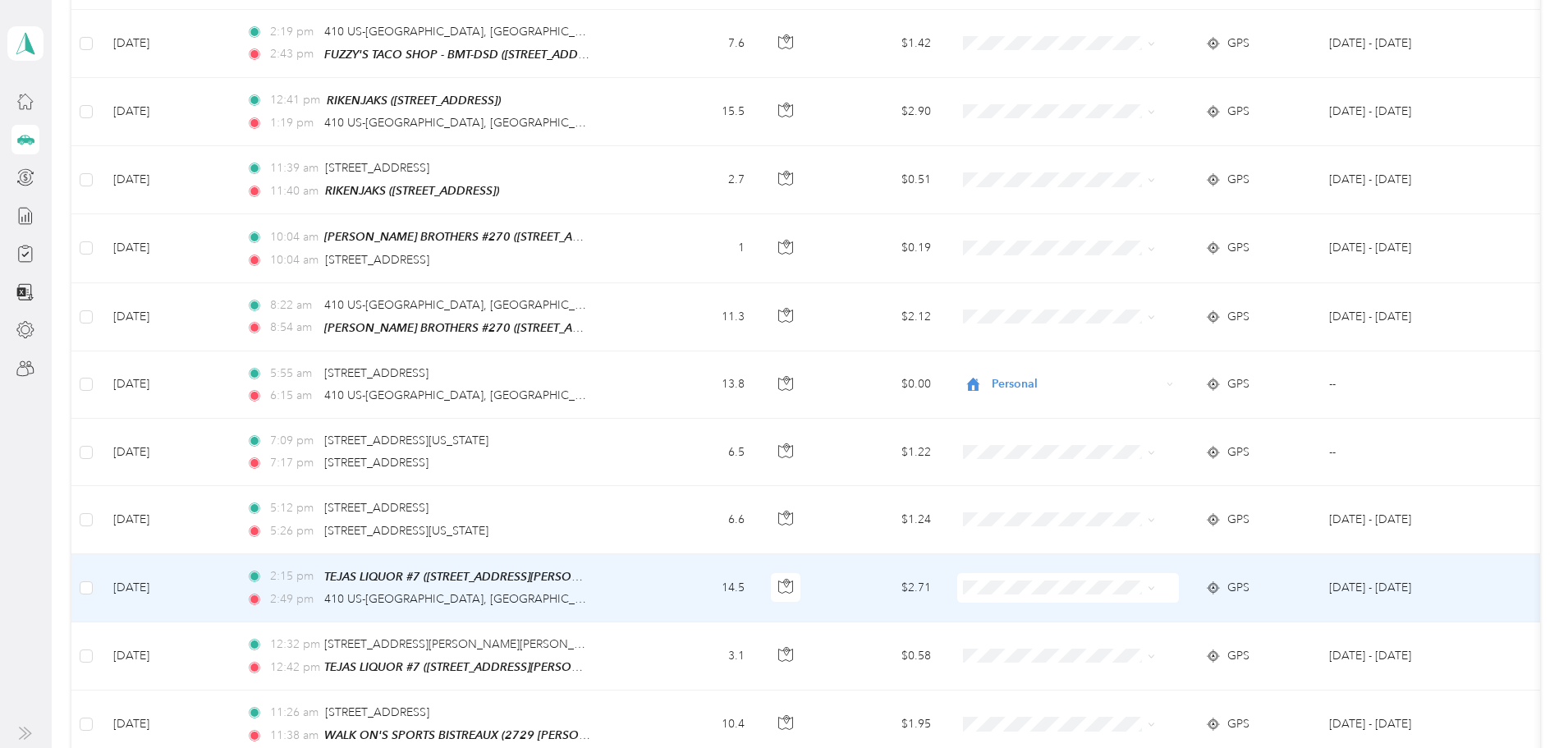
scroll to position [1806, 0]
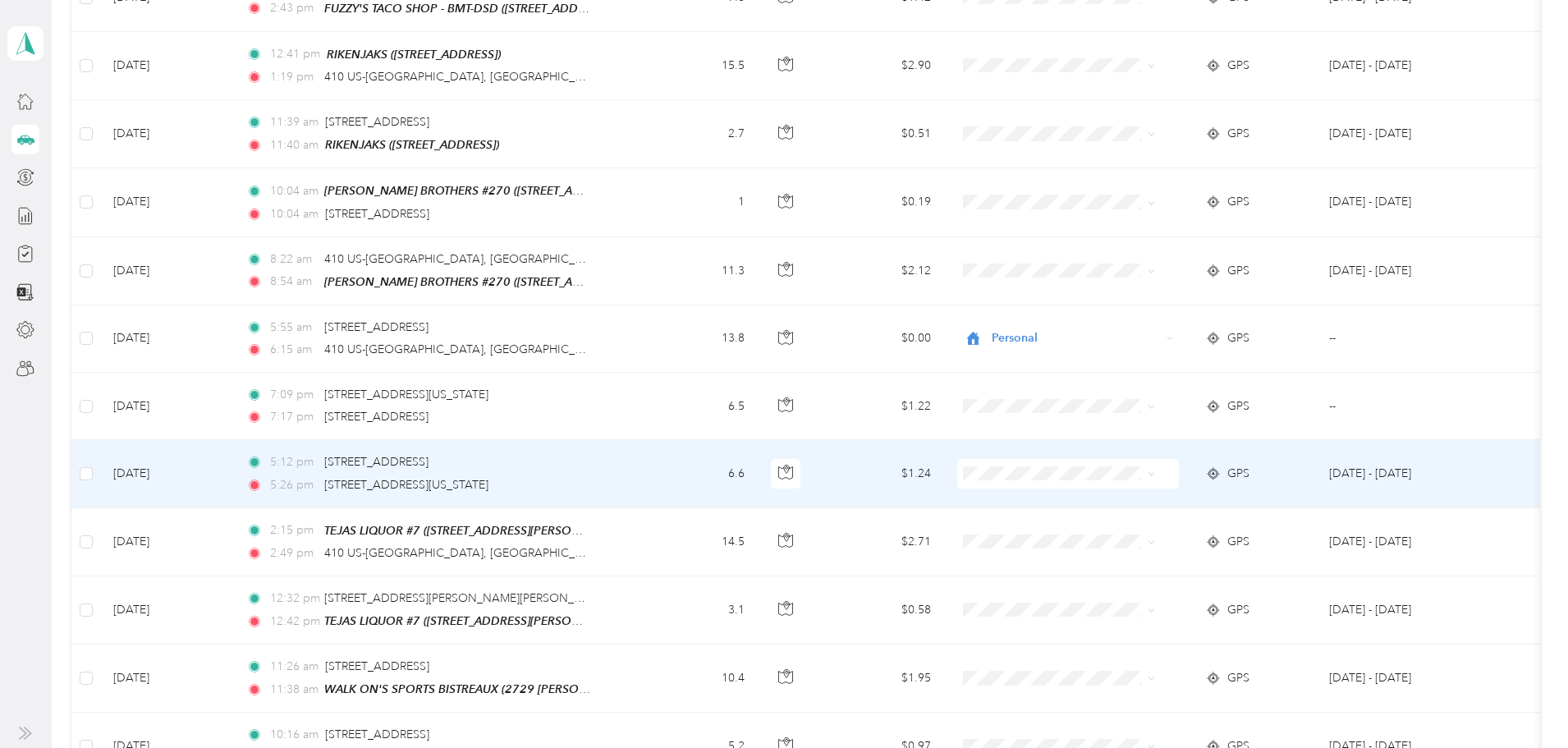
click at [1179, 464] on span at bounding box center [1068, 474] width 221 height 30
click at [1179, 461] on span at bounding box center [1068, 474] width 221 height 30
click at [1155, 470] on icon at bounding box center [1151, 473] width 7 height 7
click at [1170, 513] on span "Personal" at bounding box center [1131, 516] width 152 height 17
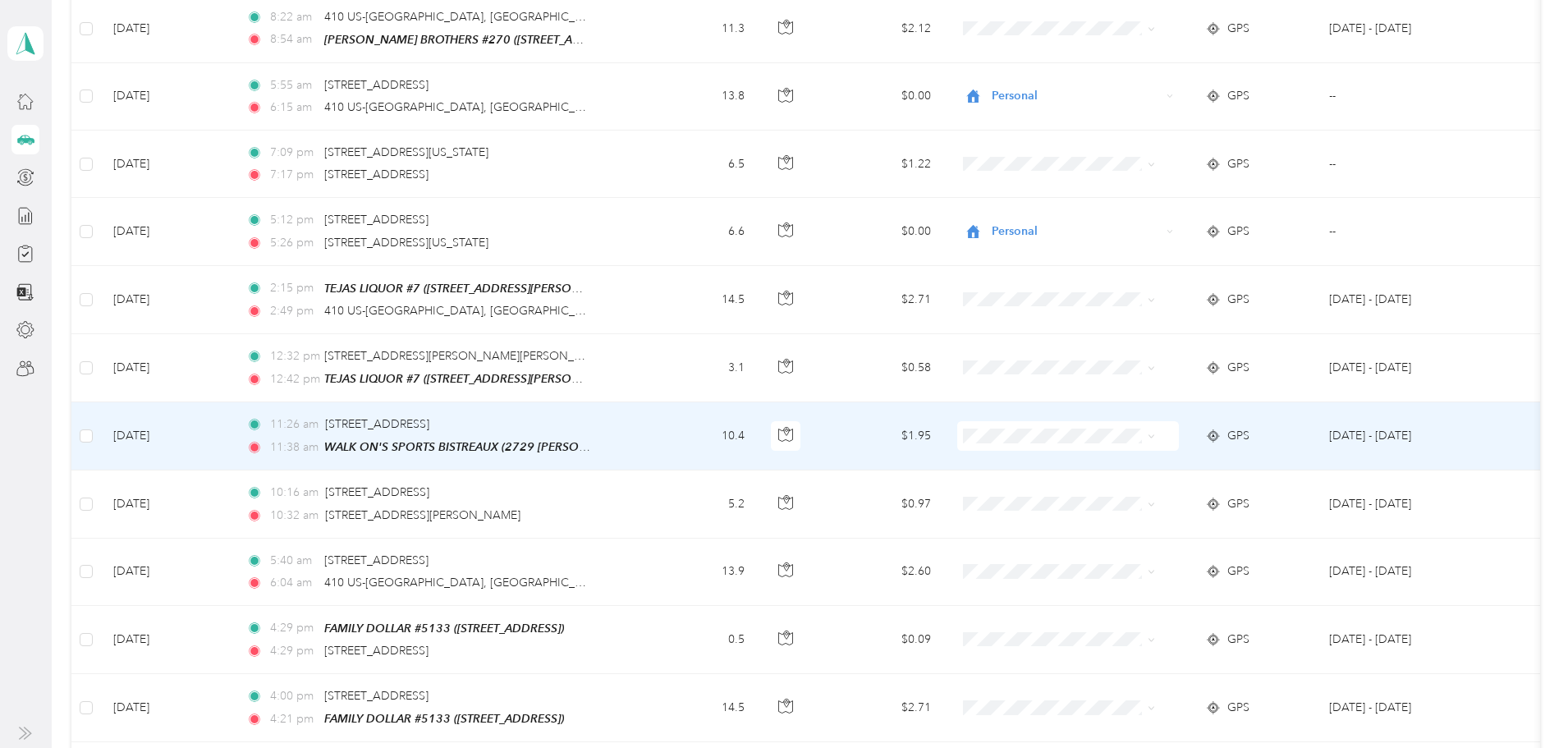
scroll to position [2053, 0]
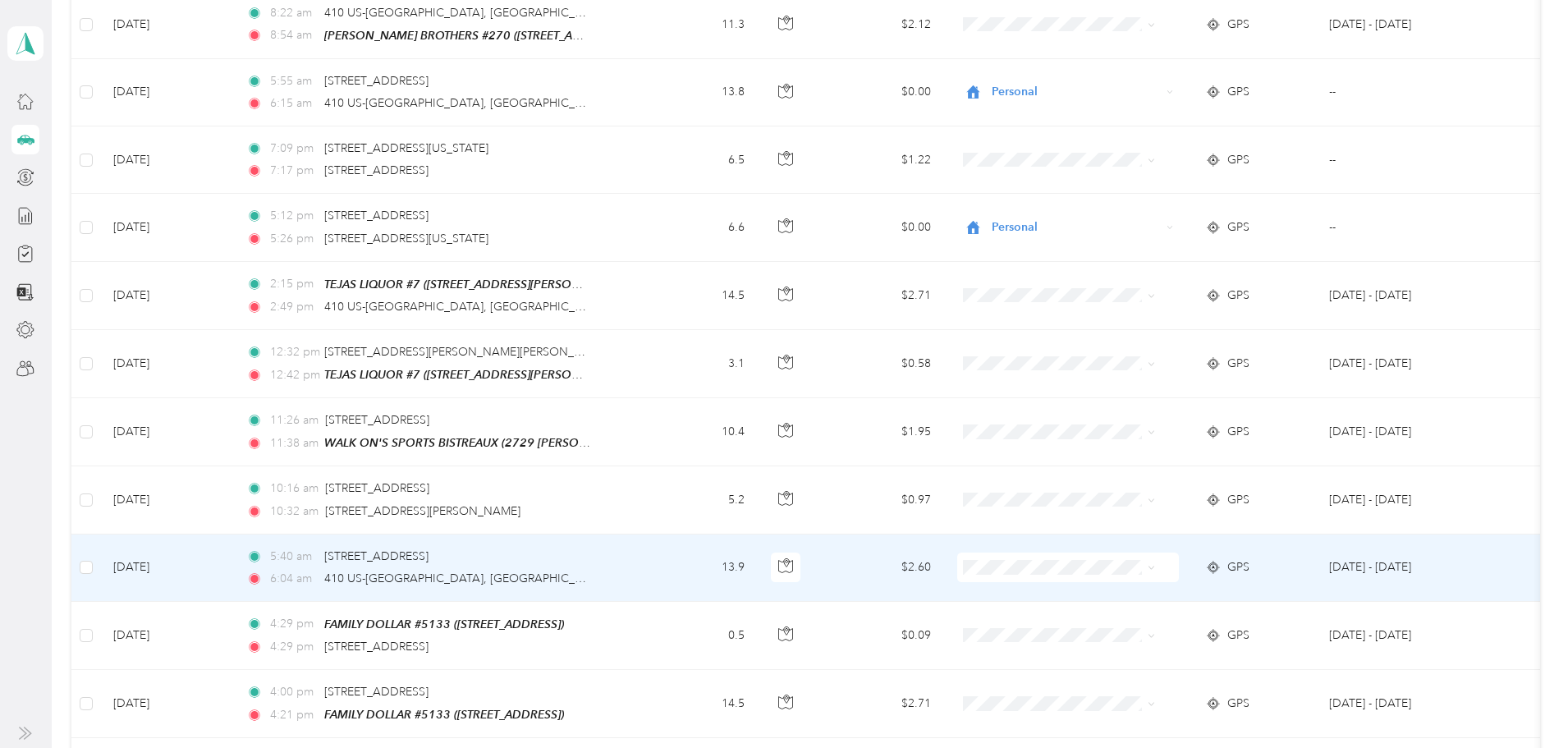
click at [1155, 564] on icon at bounding box center [1151, 567] width 7 height 7
click at [1164, 607] on span "Personal" at bounding box center [1131, 609] width 152 height 17
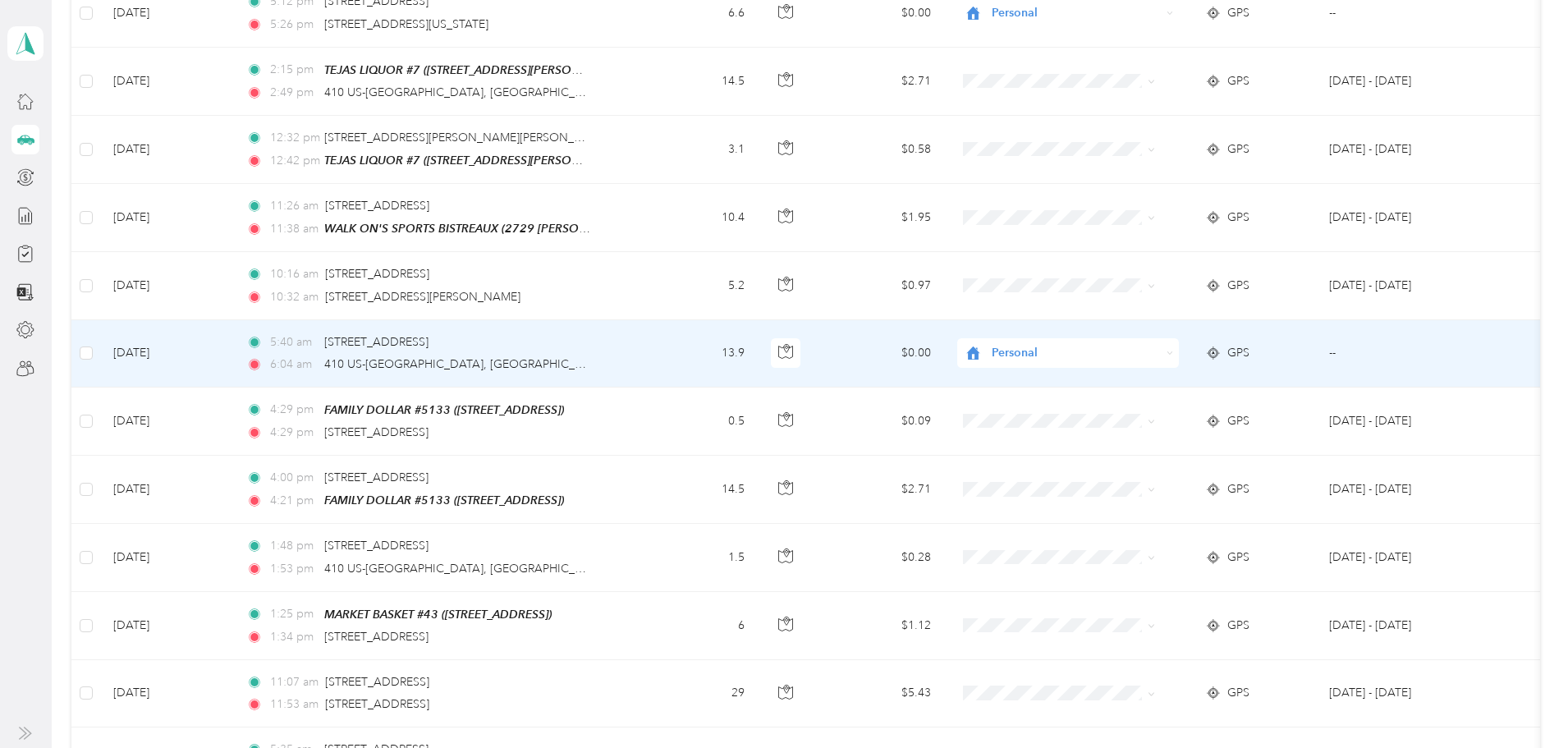
scroll to position [2299, 0]
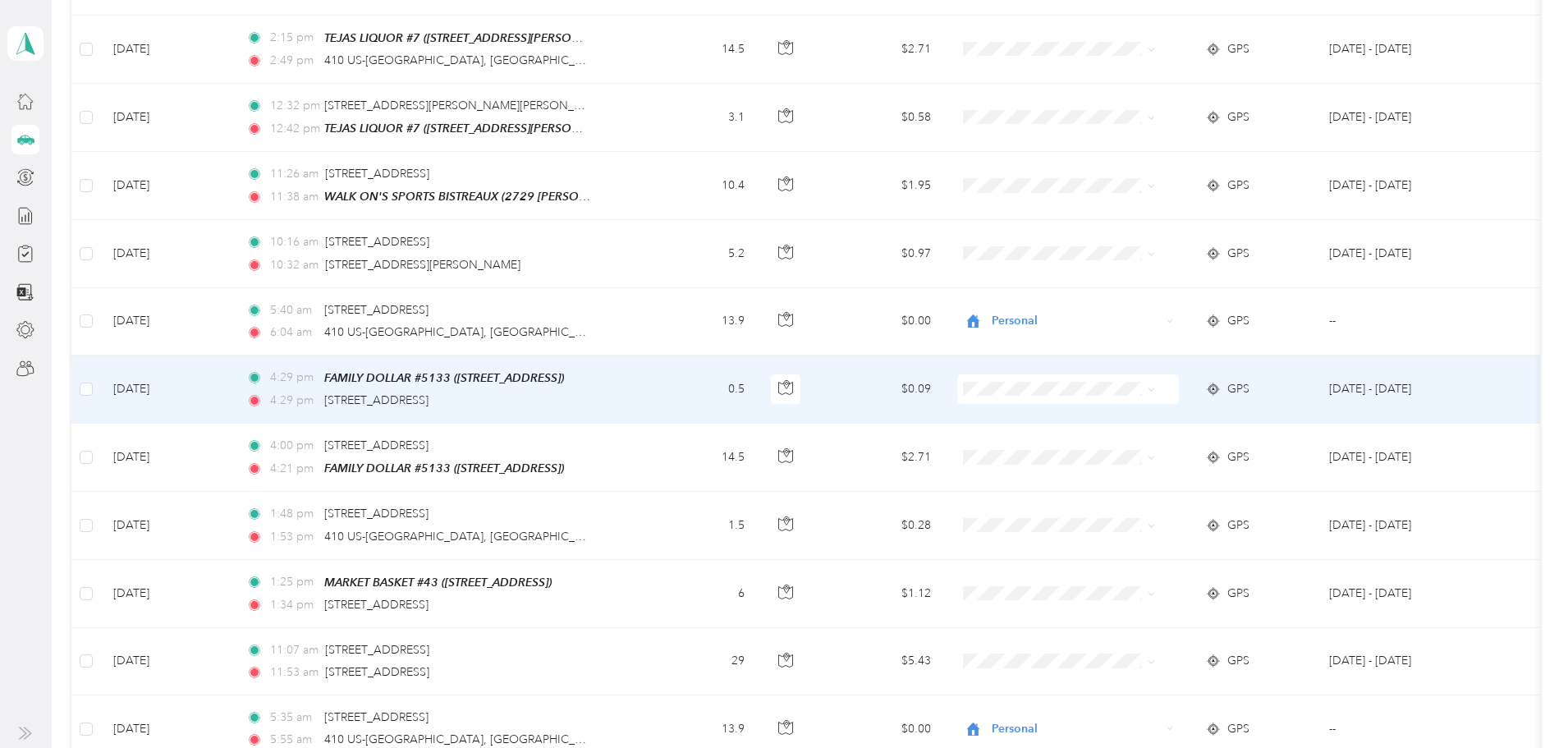
click at [1155, 381] on span at bounding box center [1149, 389] width 13 height 18
click at [1155, 386] on icon at bounding box center [1151, 389] width 7 height 7
click at [1162, 428] on span "Personal" at bounding box center [1131, 433] width 152 height 17
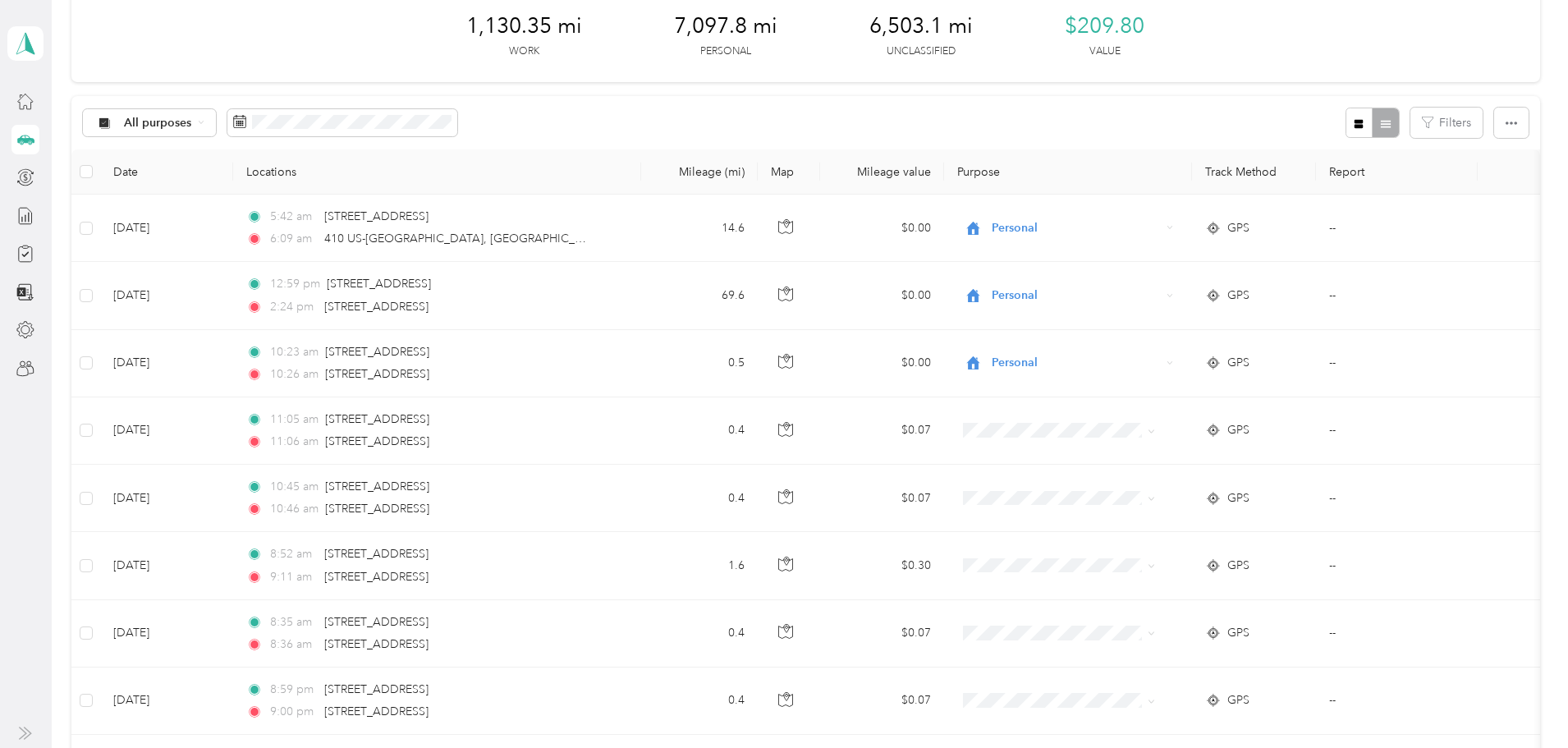
scroll to position [0, 0]
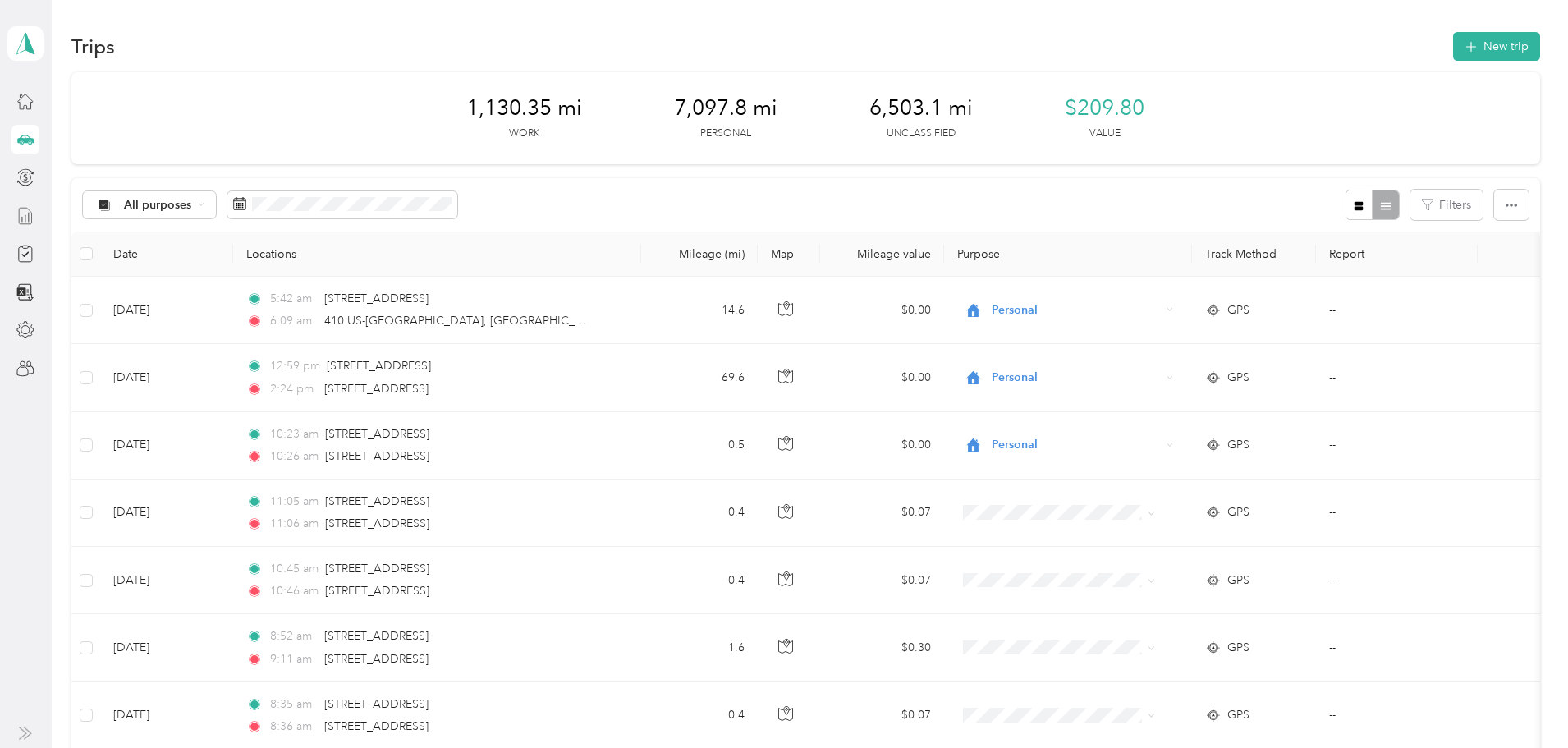
click at [17, 216] on icon at bounding box center [26, 216] width 18 height 18
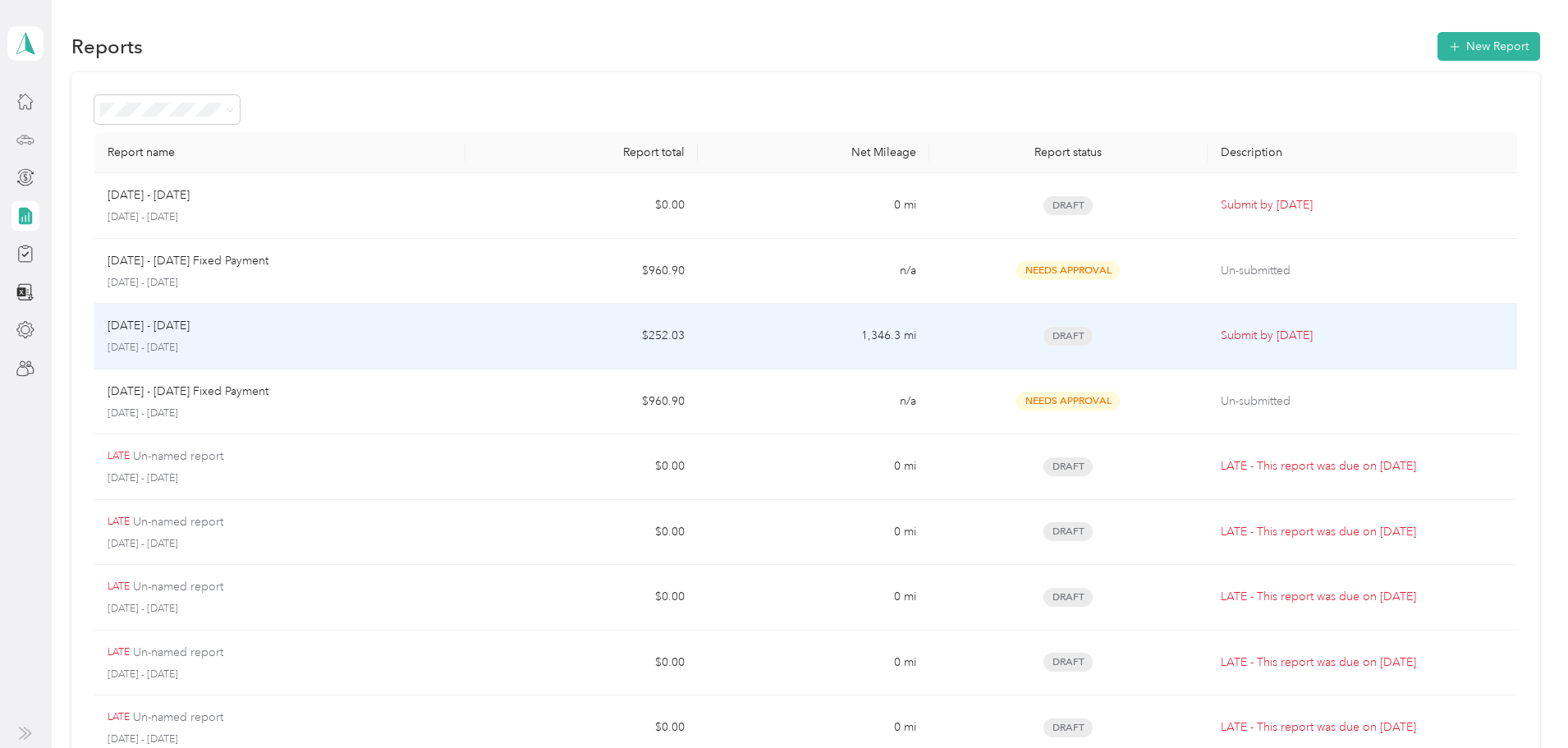
click at [435, 331] on div "[DATE] - [DATE]" at bounding box center [280, 326] width 345 height 18
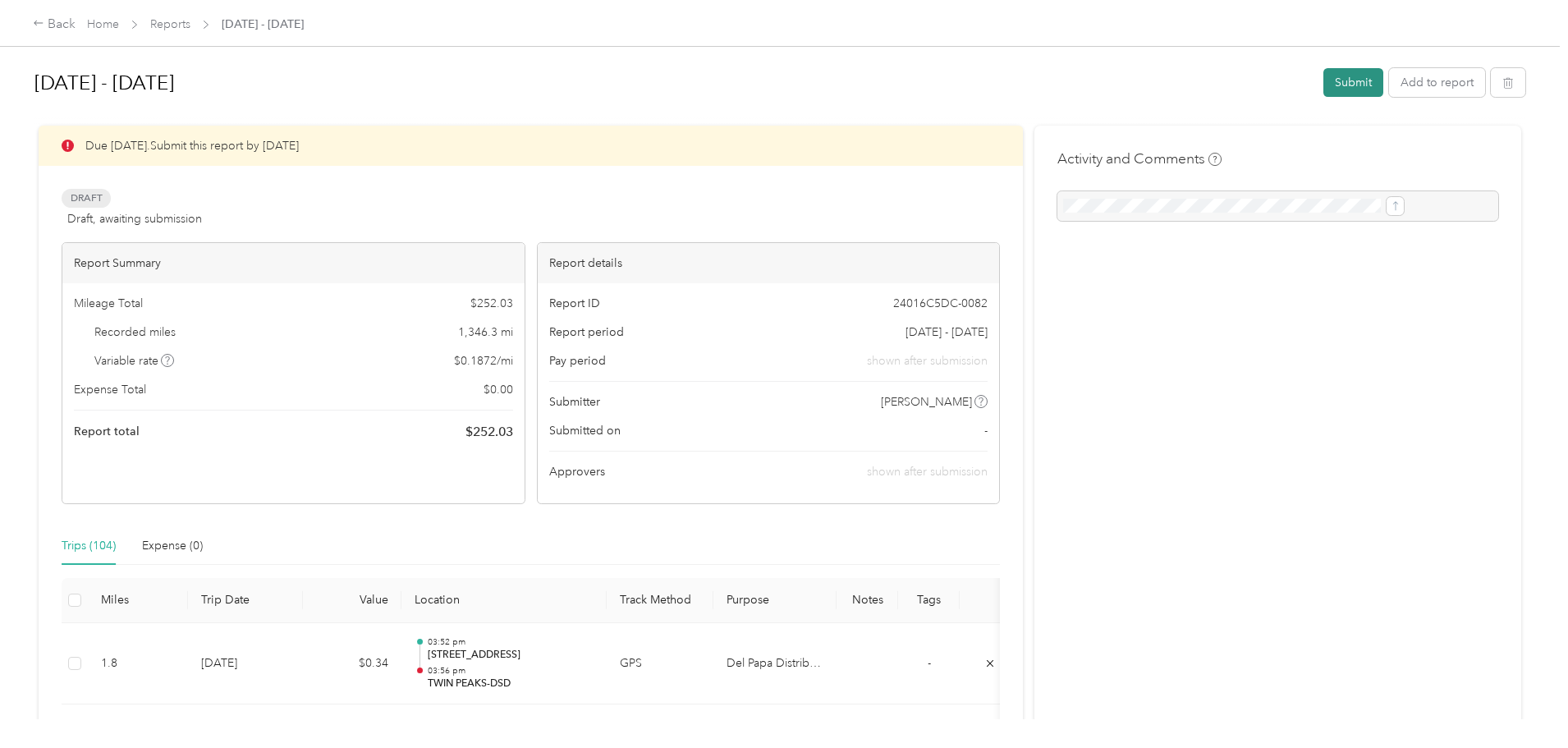
click at [1323, 86] on button "Submit" at bounding box center [1353, 82] width 60 height 29
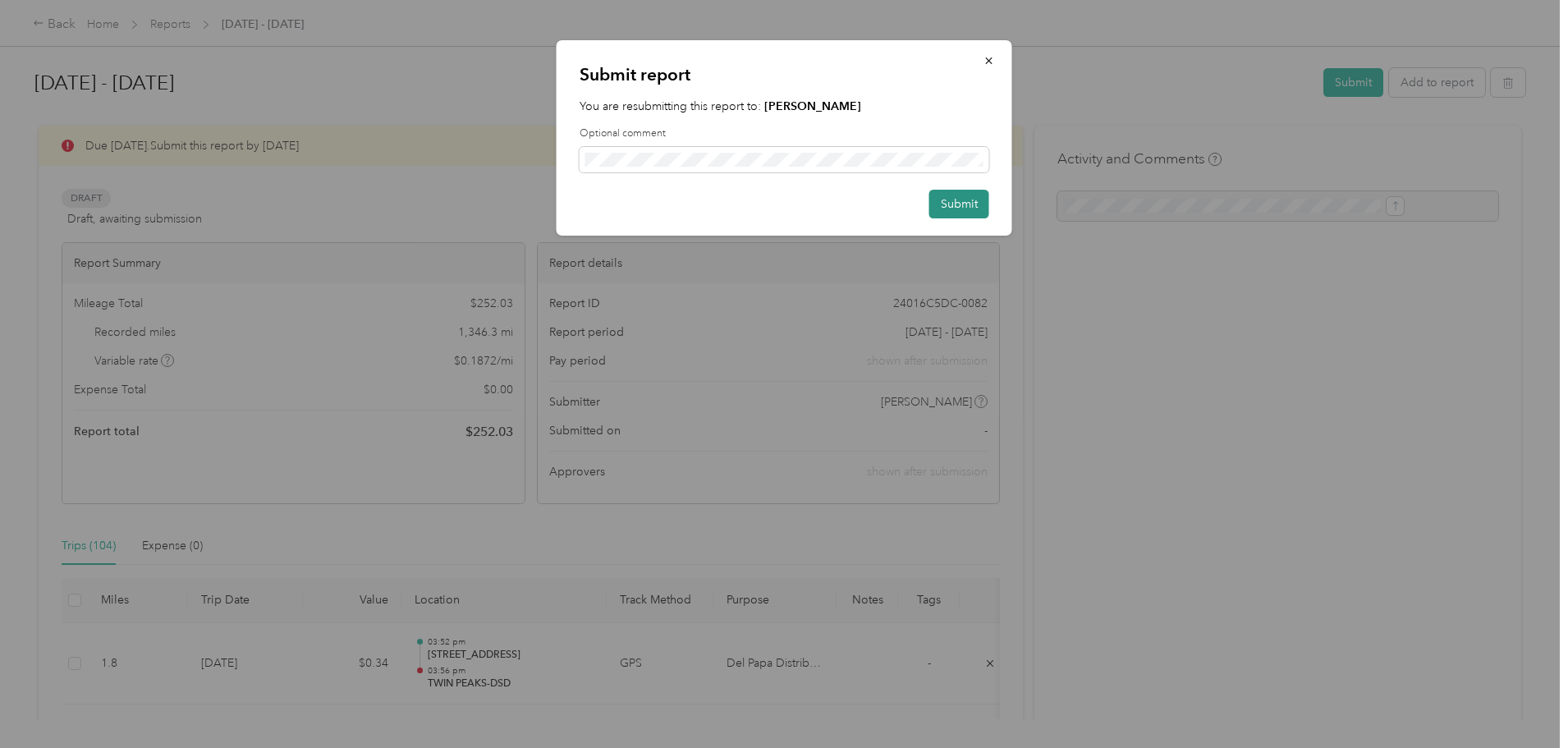
drag, startPoint x: 960, startPoint y: 201, endPoint x: 1224, endPoint y: 340, distance: 298.4
click at [963, 203] on button "Submit" at bounding box center [960, 204] width 60 height 29
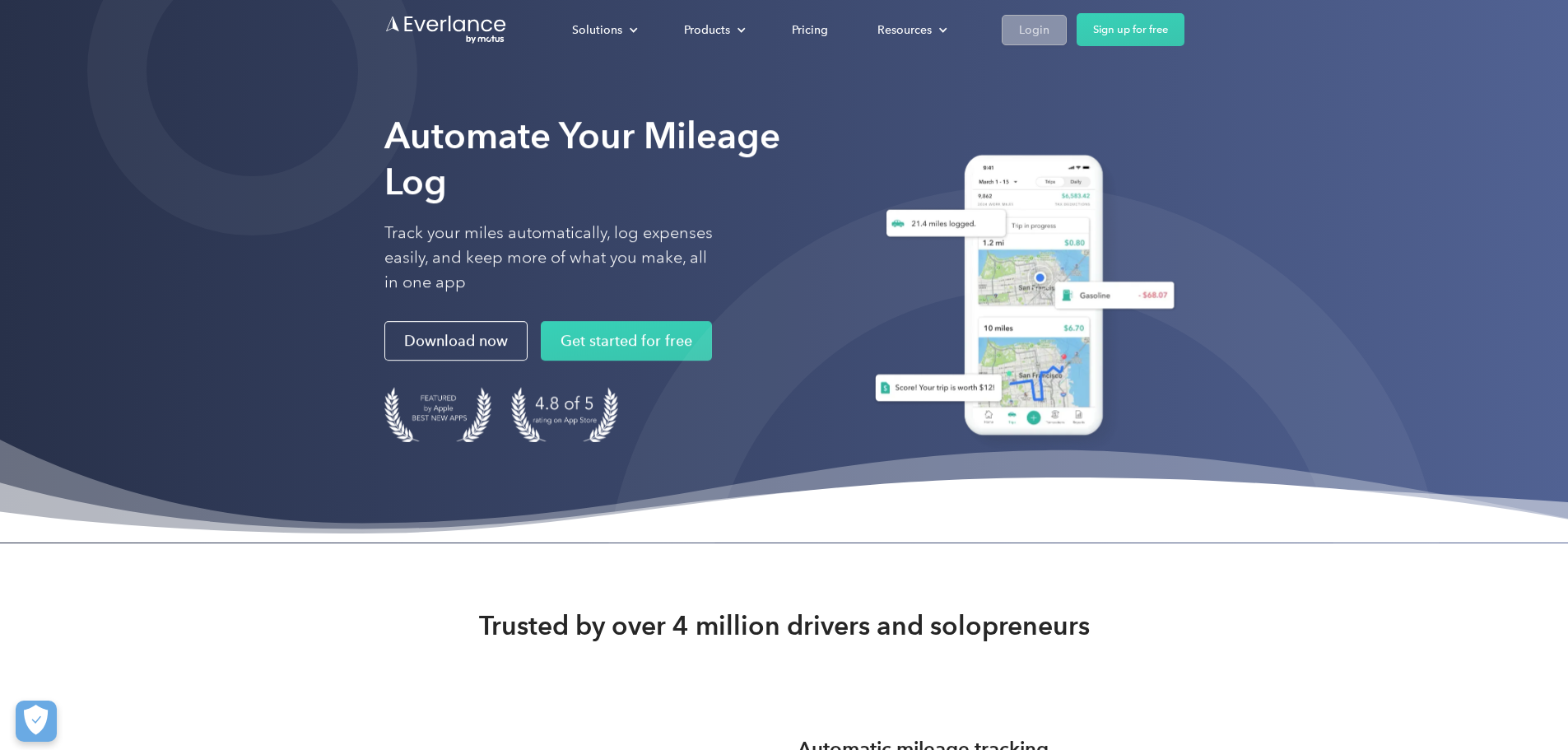
click at [1050, 27] on div "Login" at bounding box center [1034, 30] width 31 height 21
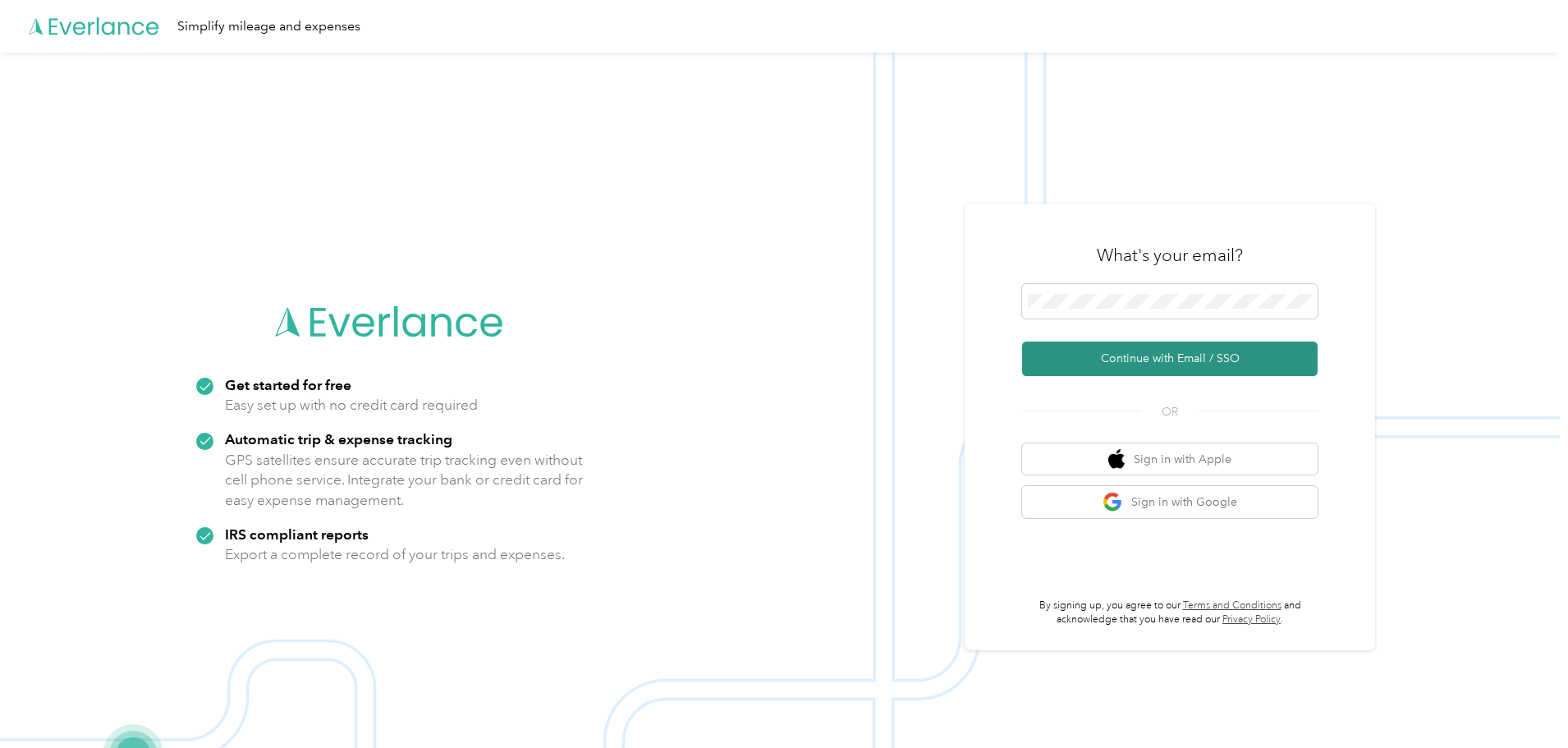
click at [1139, 361] on button "Continue with Email / SSO" at bounding box center [1169, 358] width 295 height 34
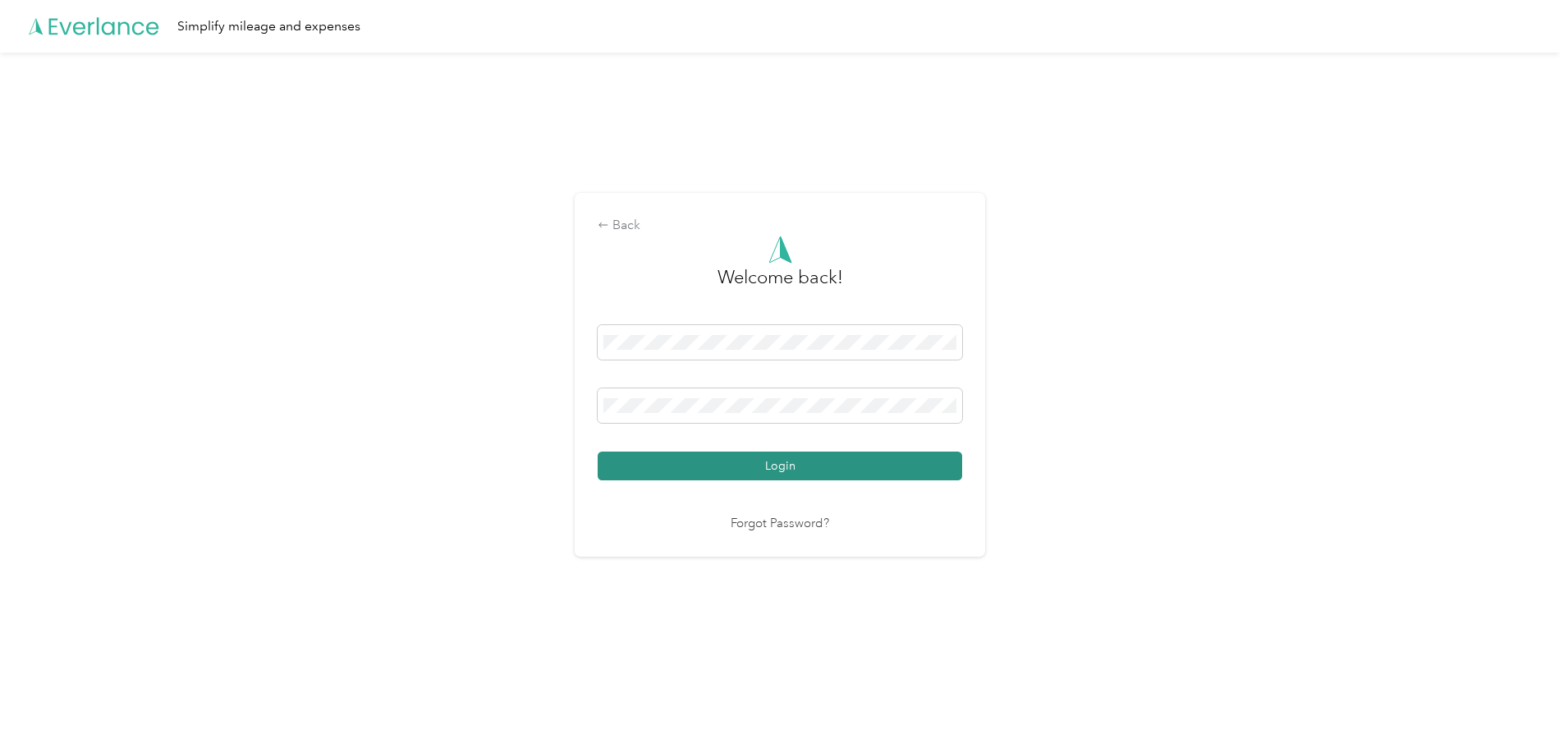
click at [762, 466] on button "Login" at bounding box center [780, 466] width 365 height 29
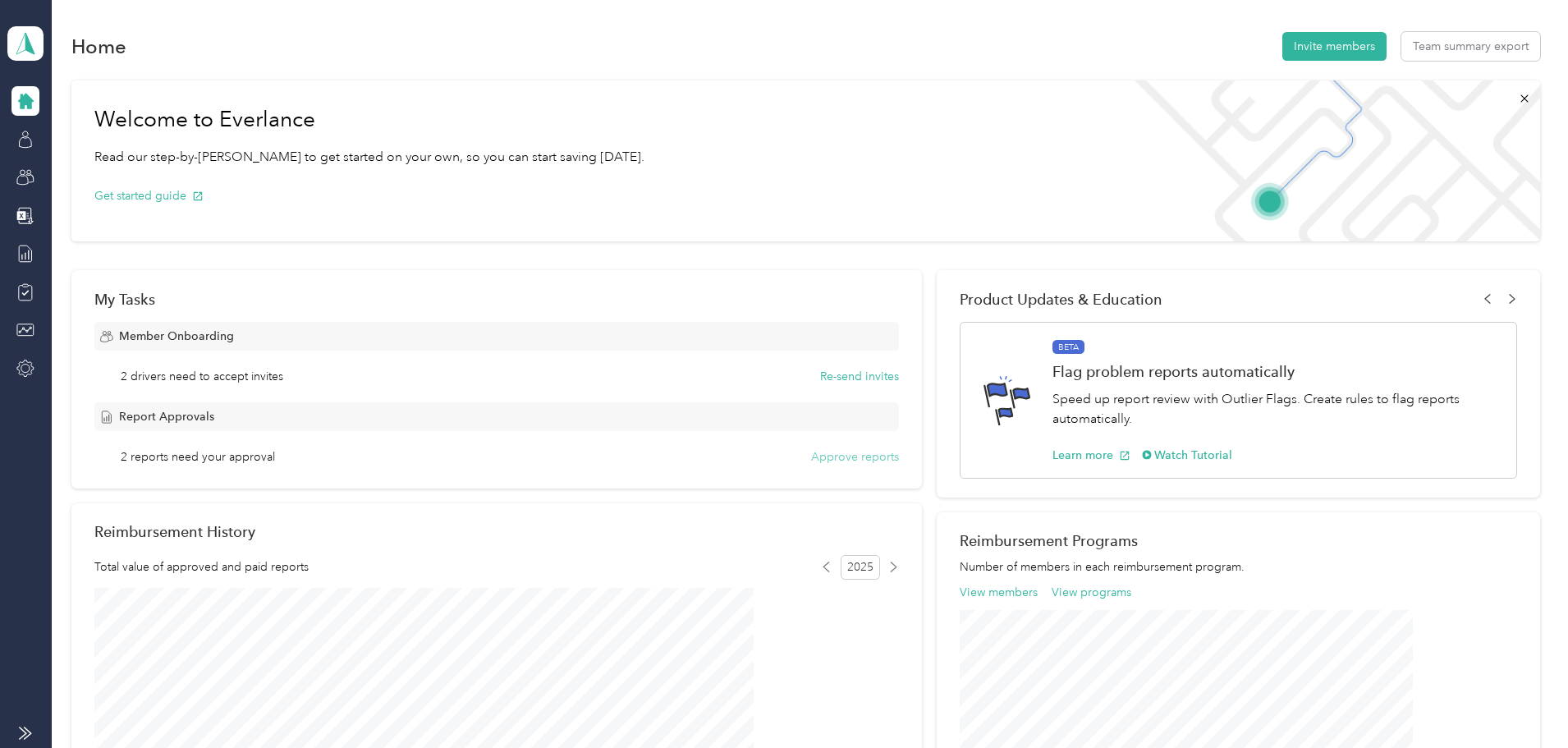
click at [859, 458] on button "Approve reports" at bounding box center [856, 457] width 88 height 17
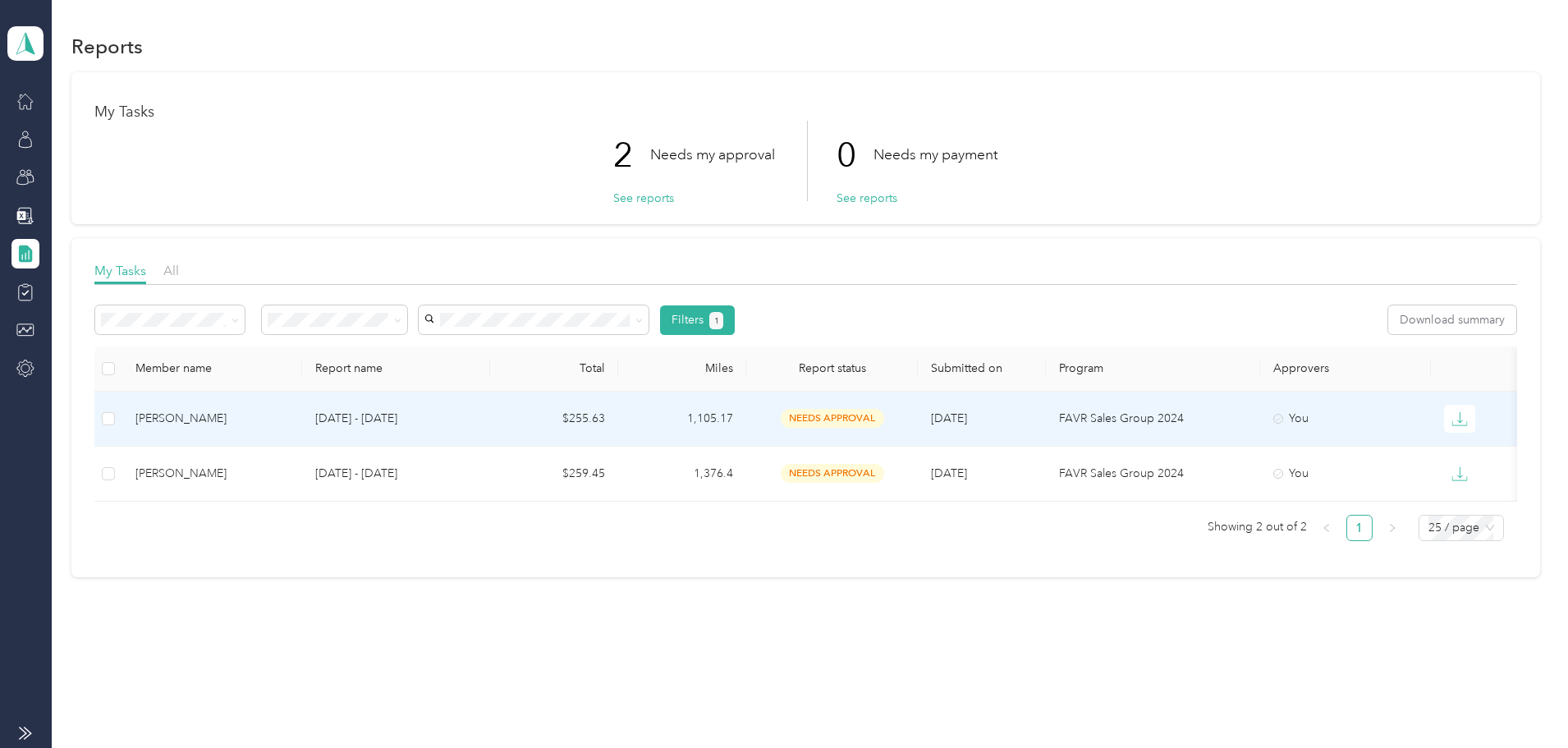
click at [269, 422] on div "[PERSON_NAME]" at bounding box center [212, 419] width 153 height 18
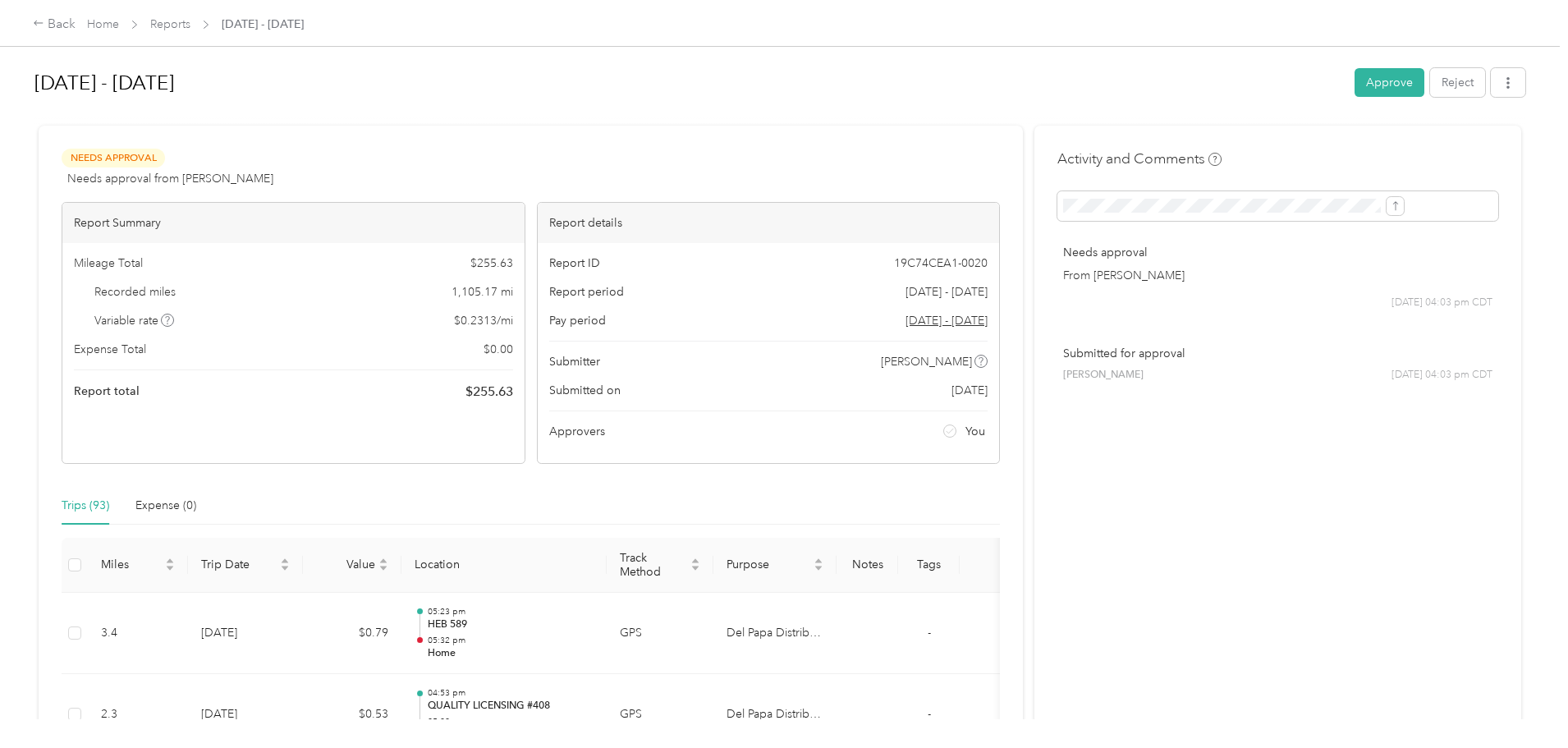
click at [1355, 72] on button "Approve" at bounding box center [1390, 82] width 70 height 29
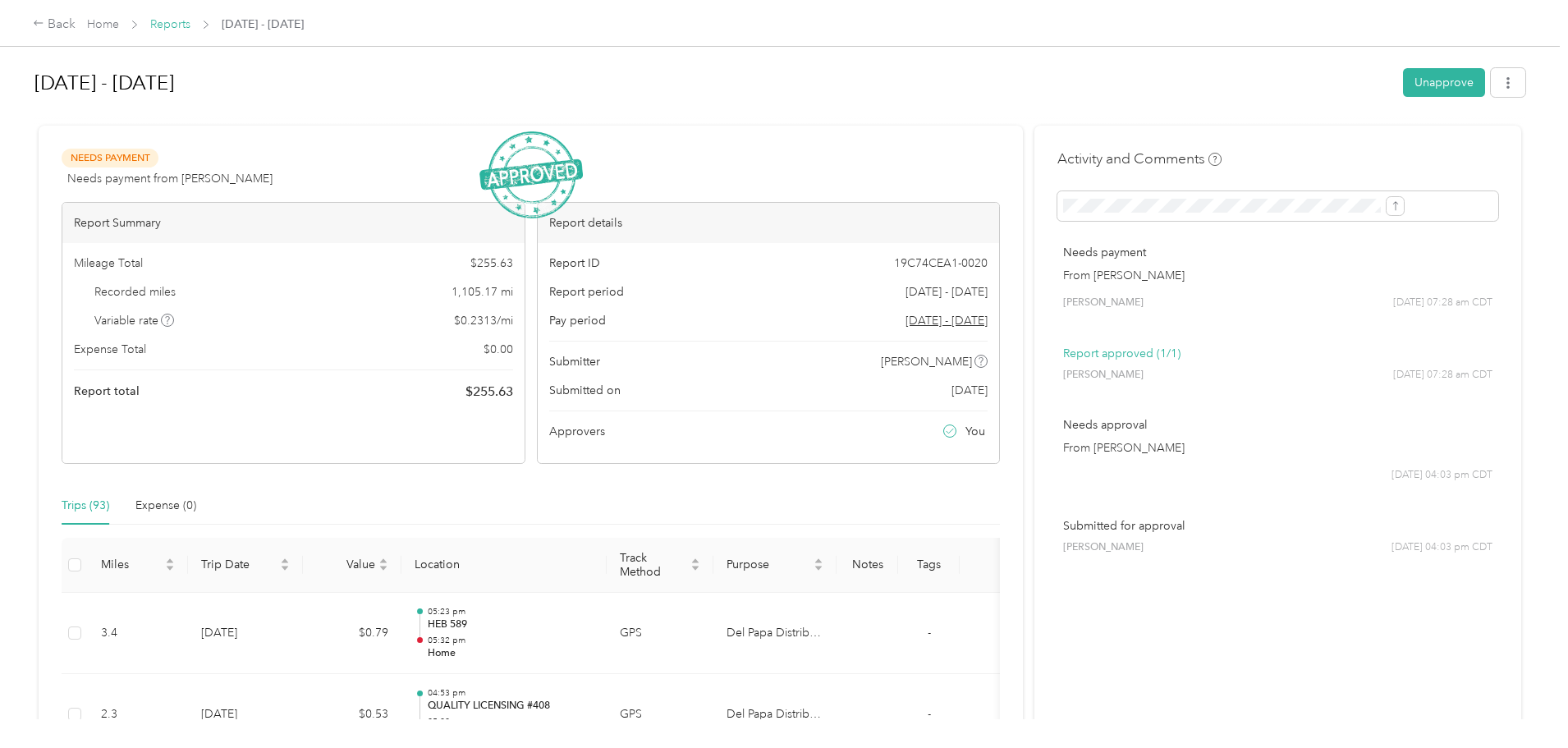
click at [191, 23] on link "Reports" at bounding box center [171, 24] width 40 height 14
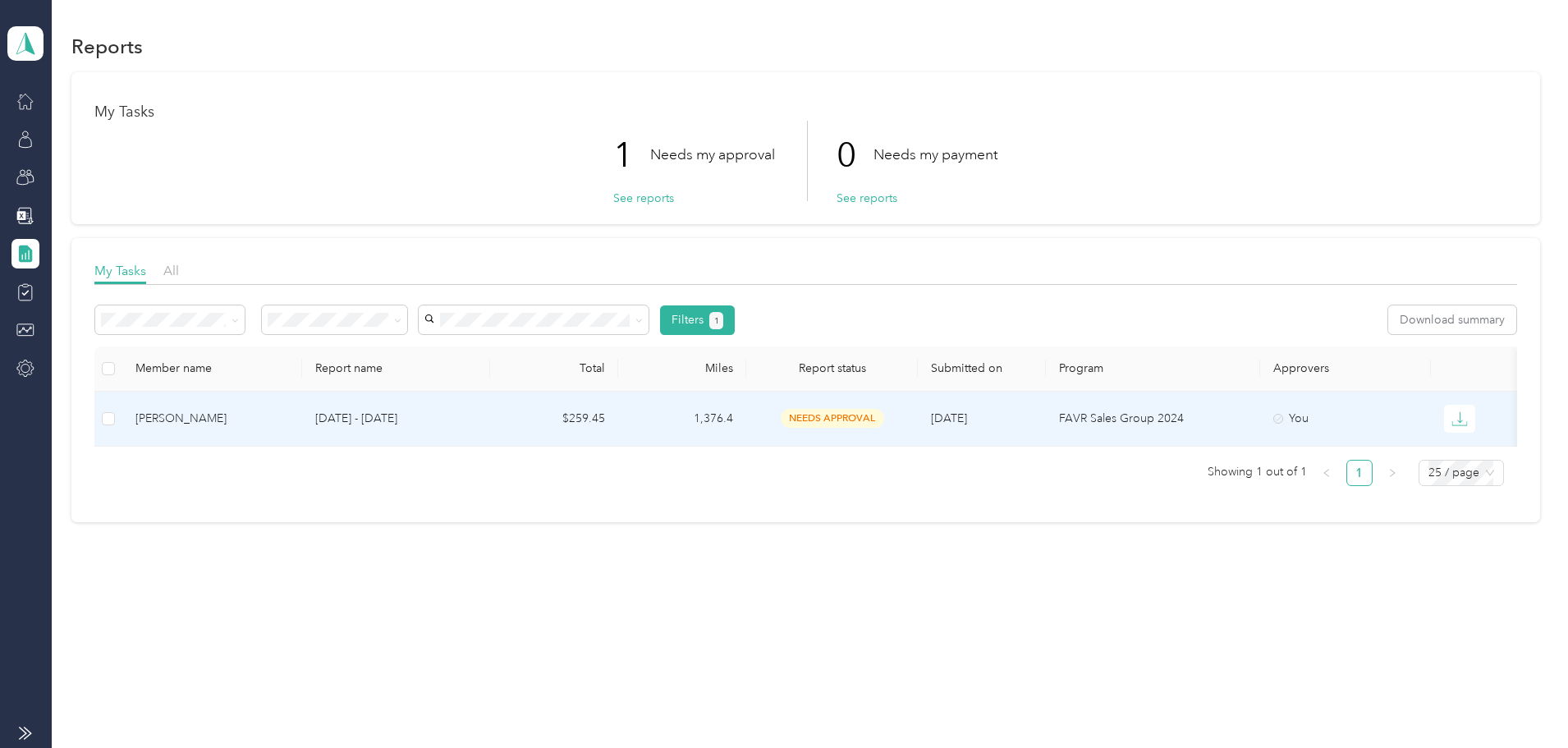
click at [603, 417] on td "$259.45" at bounding box center [554, 419] width 128 height 55
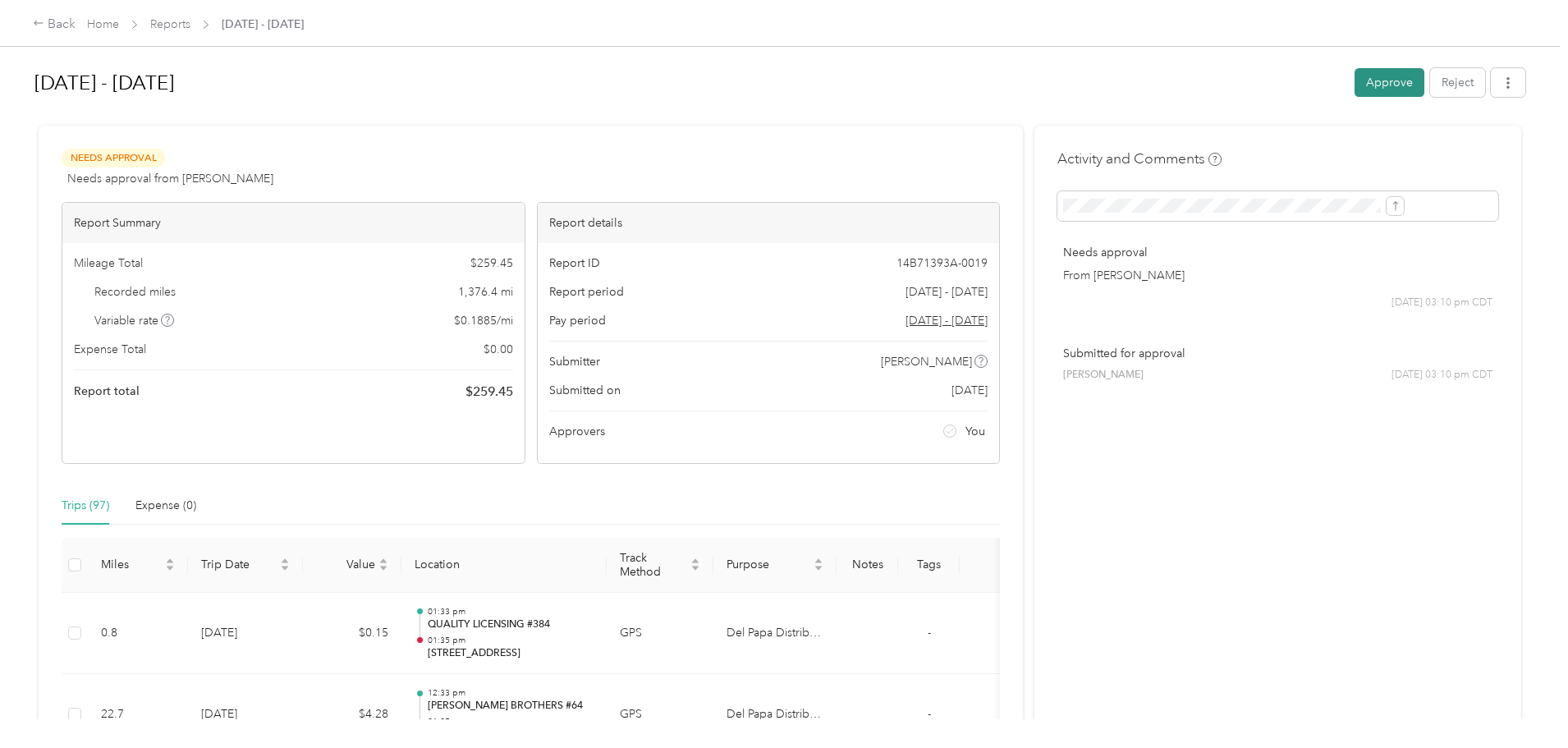
click at [1355, 80] on button "Approve" at bounding box center [1390, 82] width 70 height 29
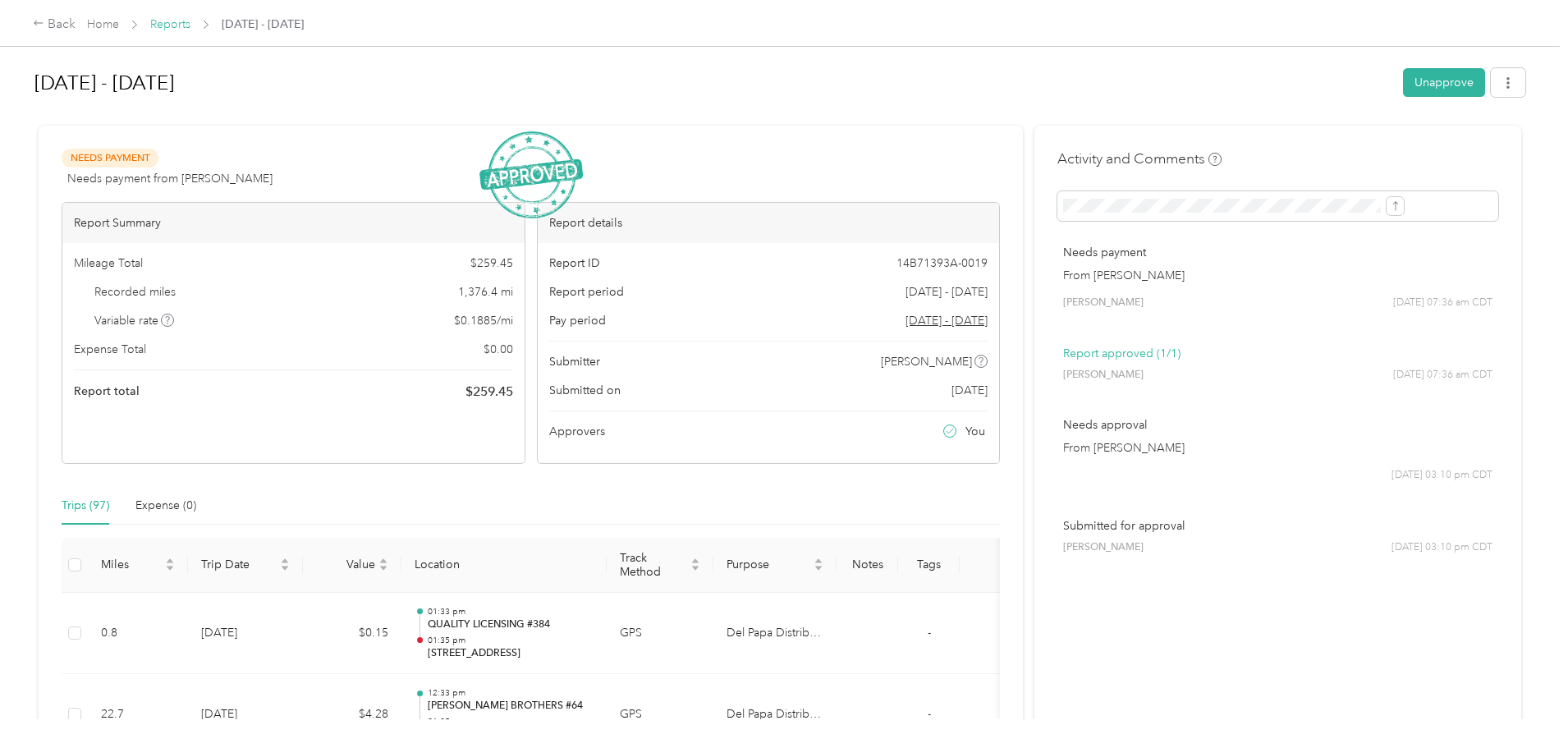
click at [191, 27] on link "Reports" at bounding box center [171, 24] width 40 height 14
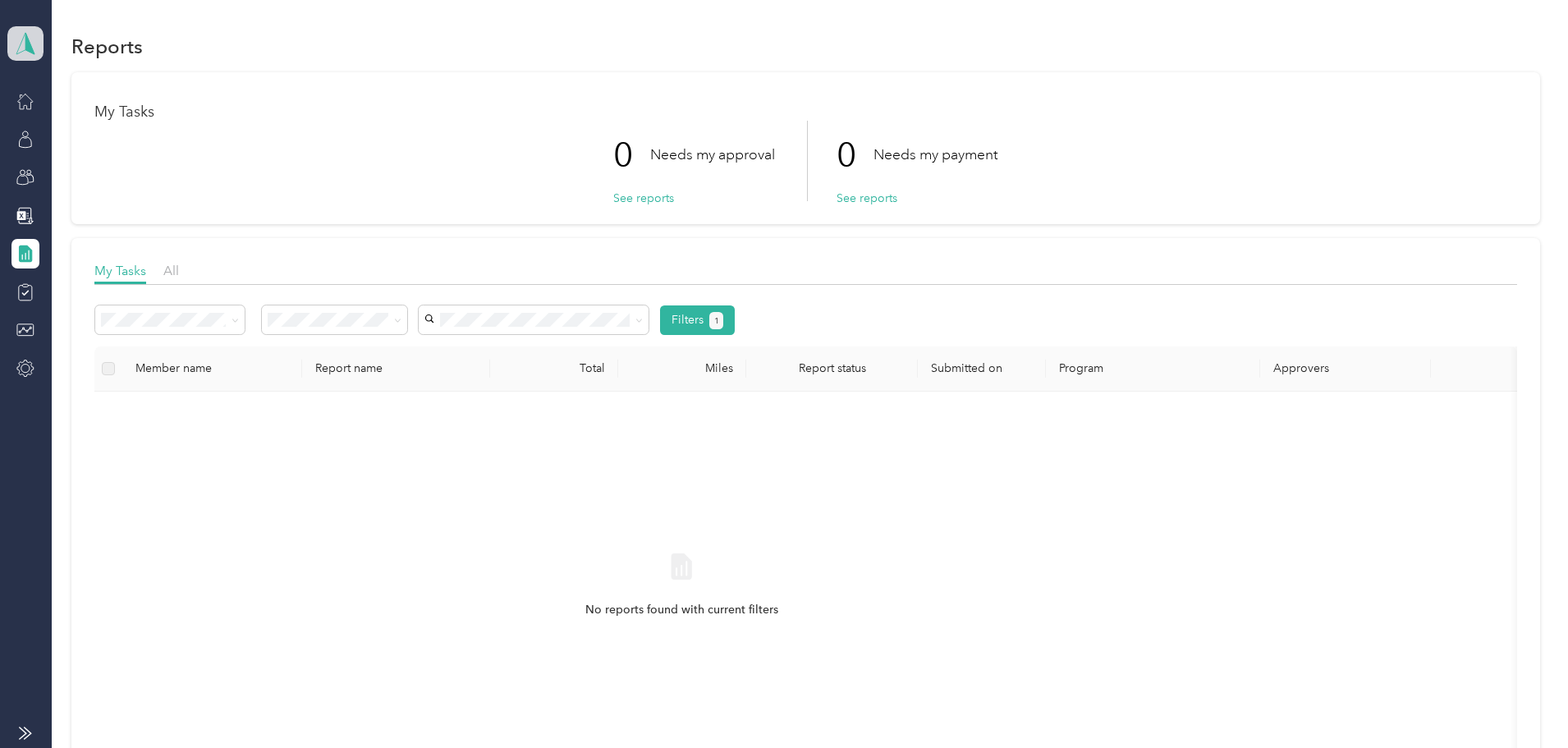
click at [37, 57] on span at bounding box center [25, 43] width 36 height 34
click at [56, 178] on div "Team dashboard Personal dashboard Log out" at bounding box center [181, 172] width 323 height 103
click at [239, 321] on icon at bounding box center [235, 320] width 7 height 7
click at [327, 404] on div "All reports" at bounding box center [292, 405] width 127 height 17
click at [17, 102] on icon at bounding box center [26, 102] width 18 height 18
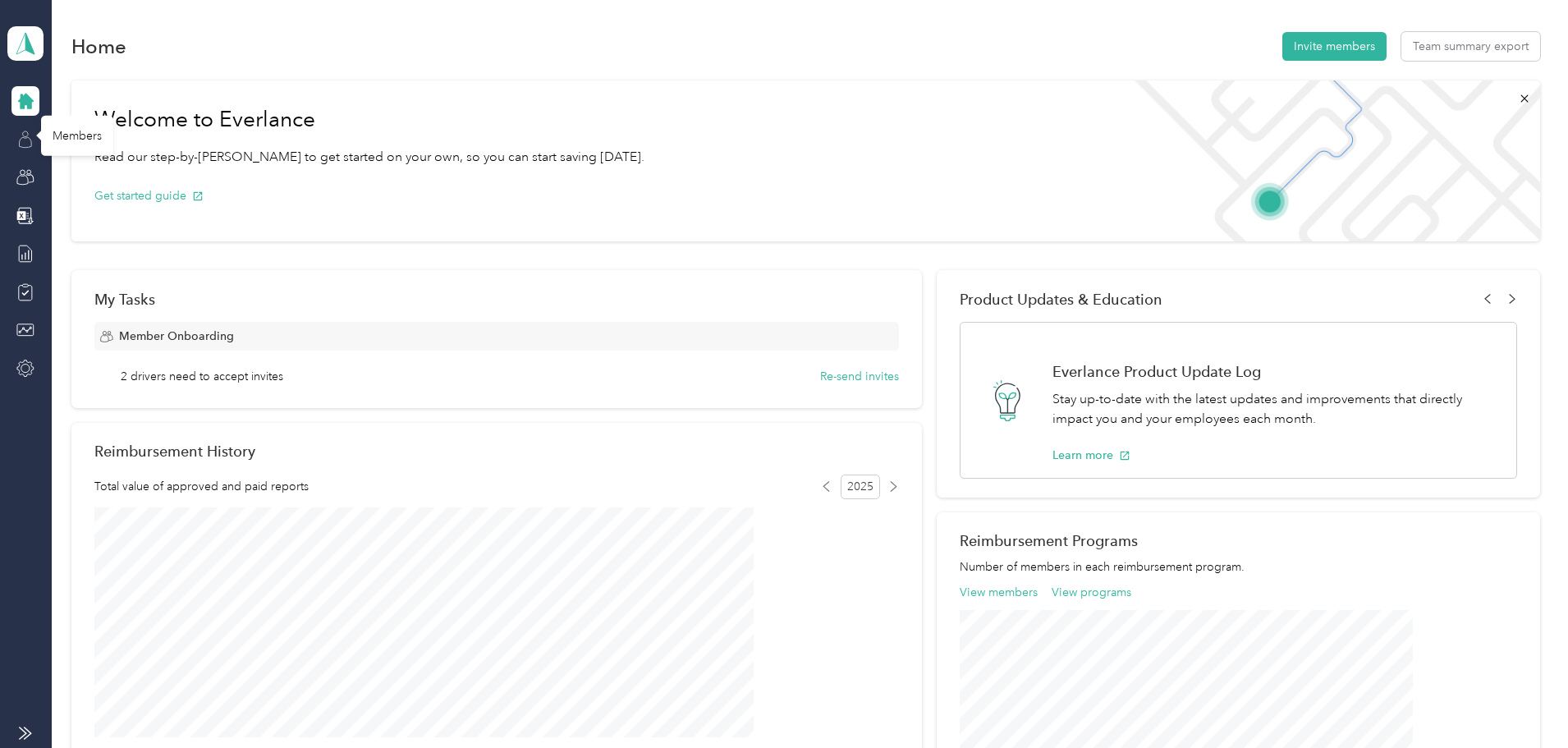
click at [29, 136] on icon at bounding box center [26, 140] width 18 height 18
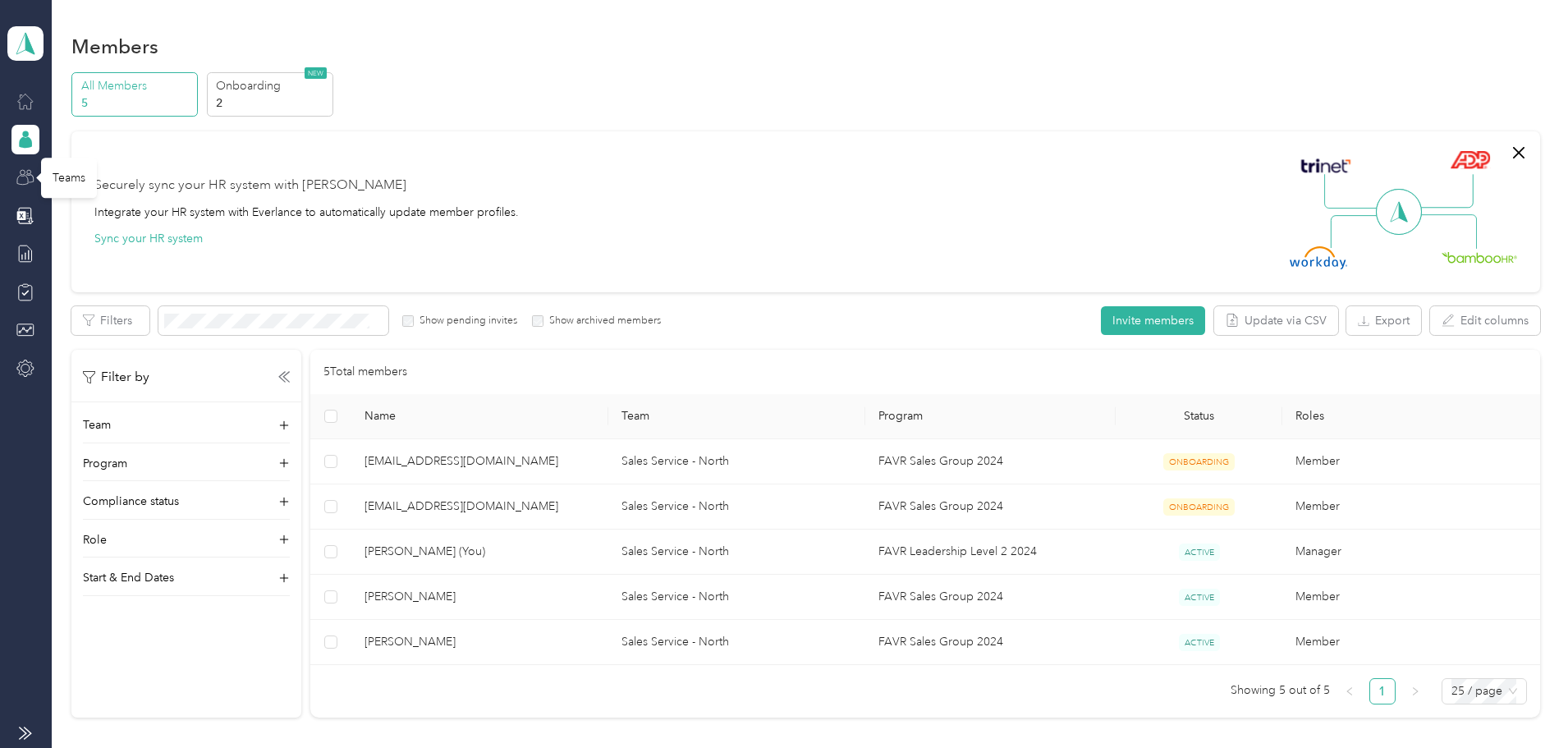
click at [20, 174] on icon at bounding box center [26, 177] width 18 height 18
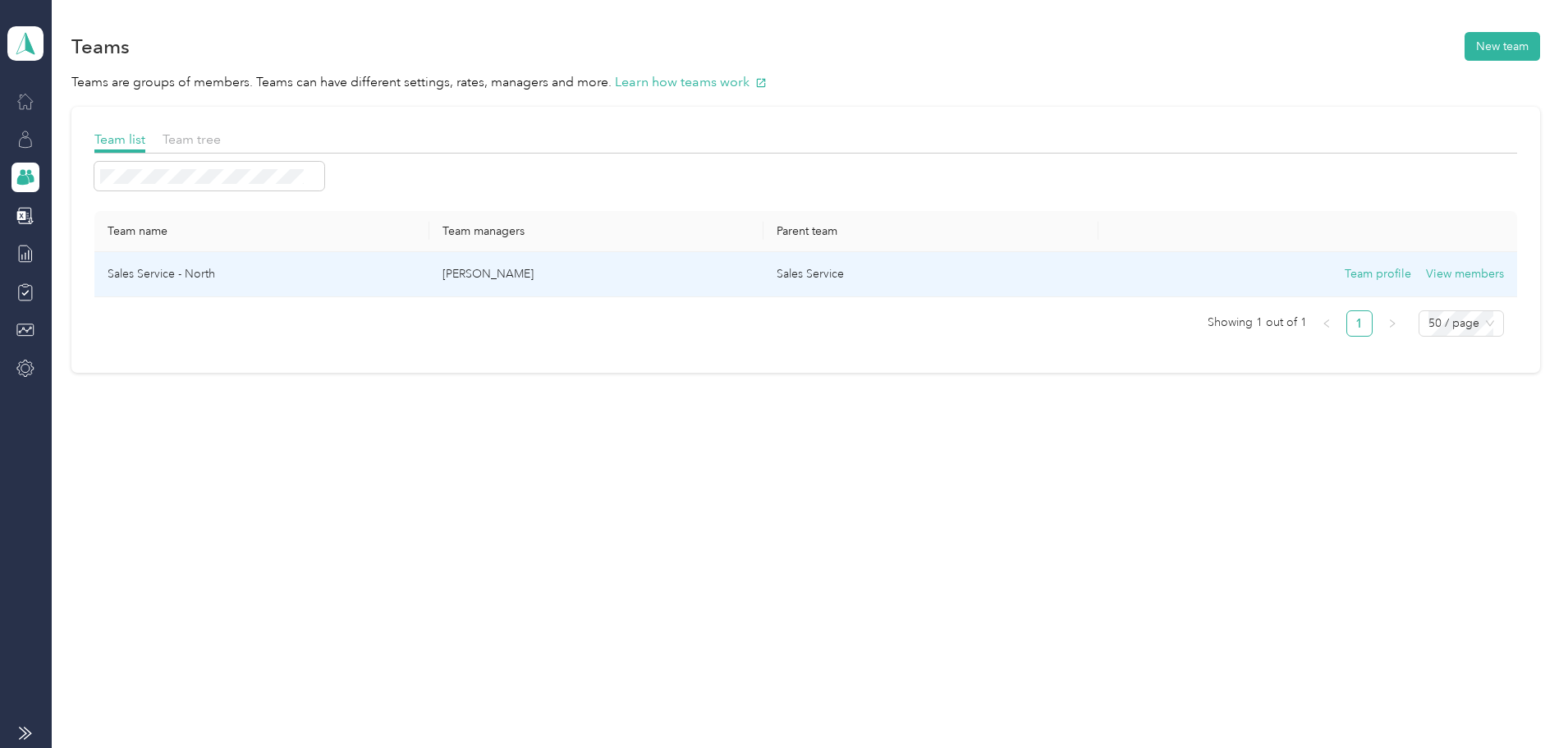
click at [295, 285] on td "Sales Service - North" at bounding box center [261, 275] width 335 height 45
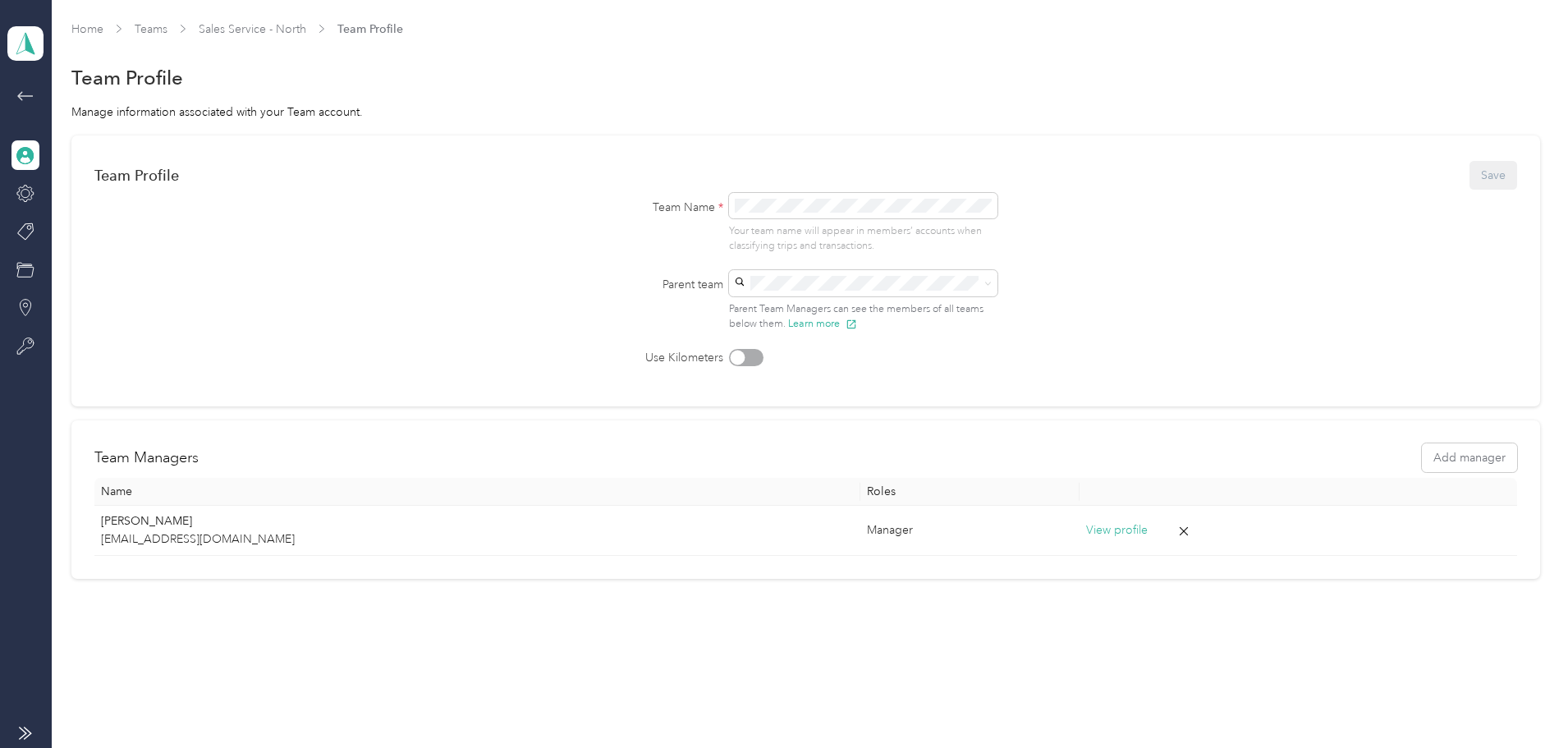
click at [25, 94] on icon at bounding box center [26, 97] width 20 height 20
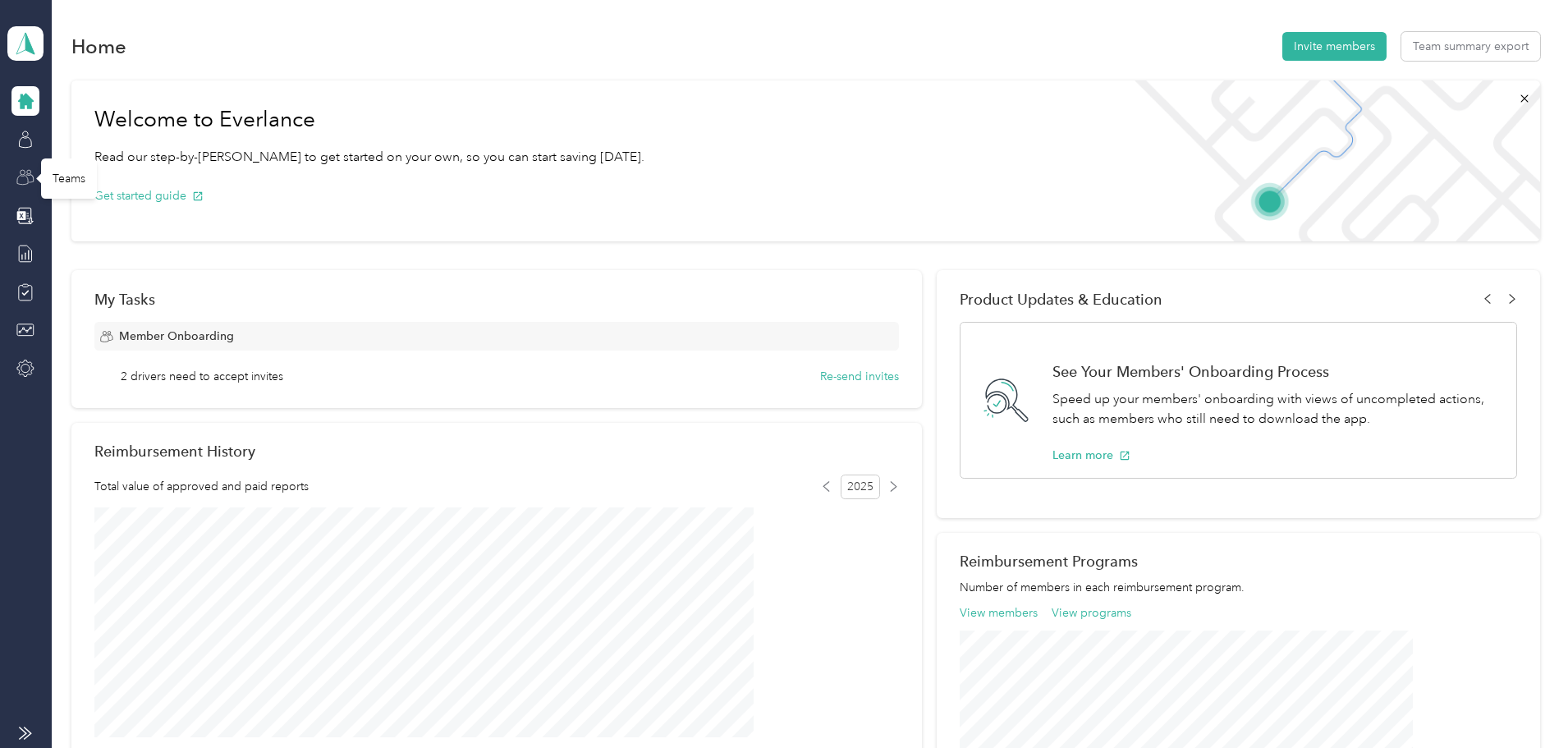
click at [25, 176] on icon at bounding box center [26, 177] width 18 height 18
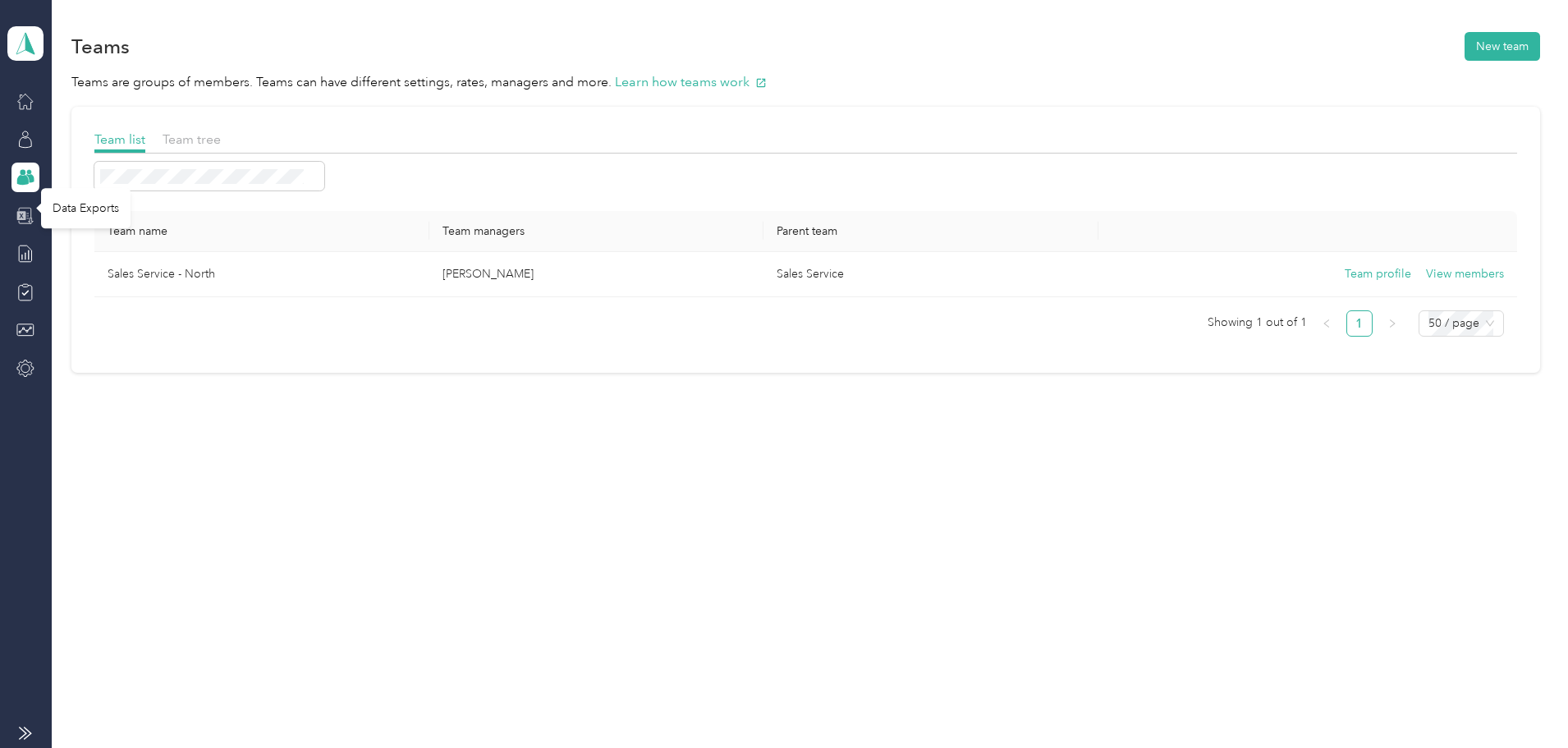
click at [17, 215] on div at bounding box center [26, 216] width 28 height 30
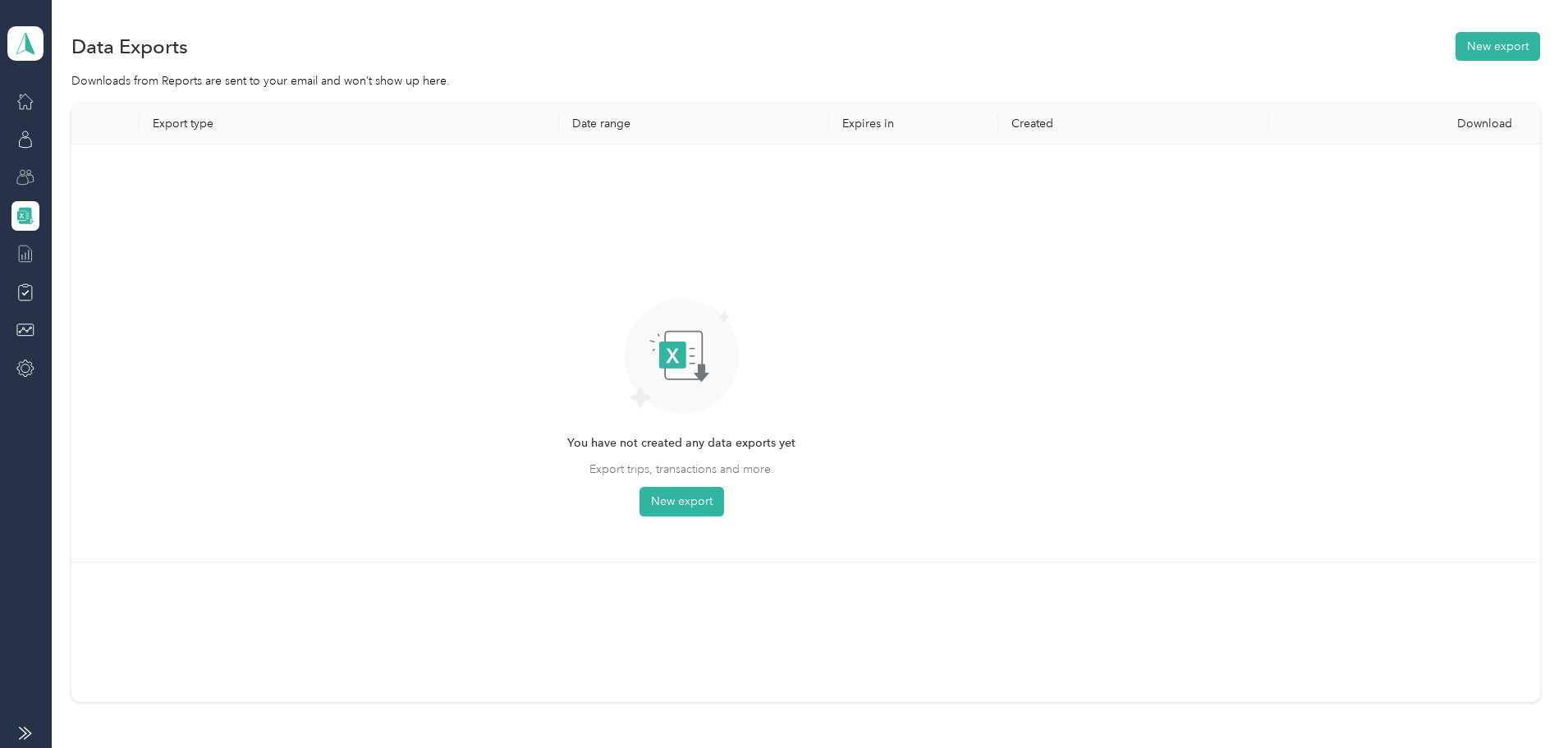
click at [32, 254] on icon at bounding box center [26, 254] width 12 height 17
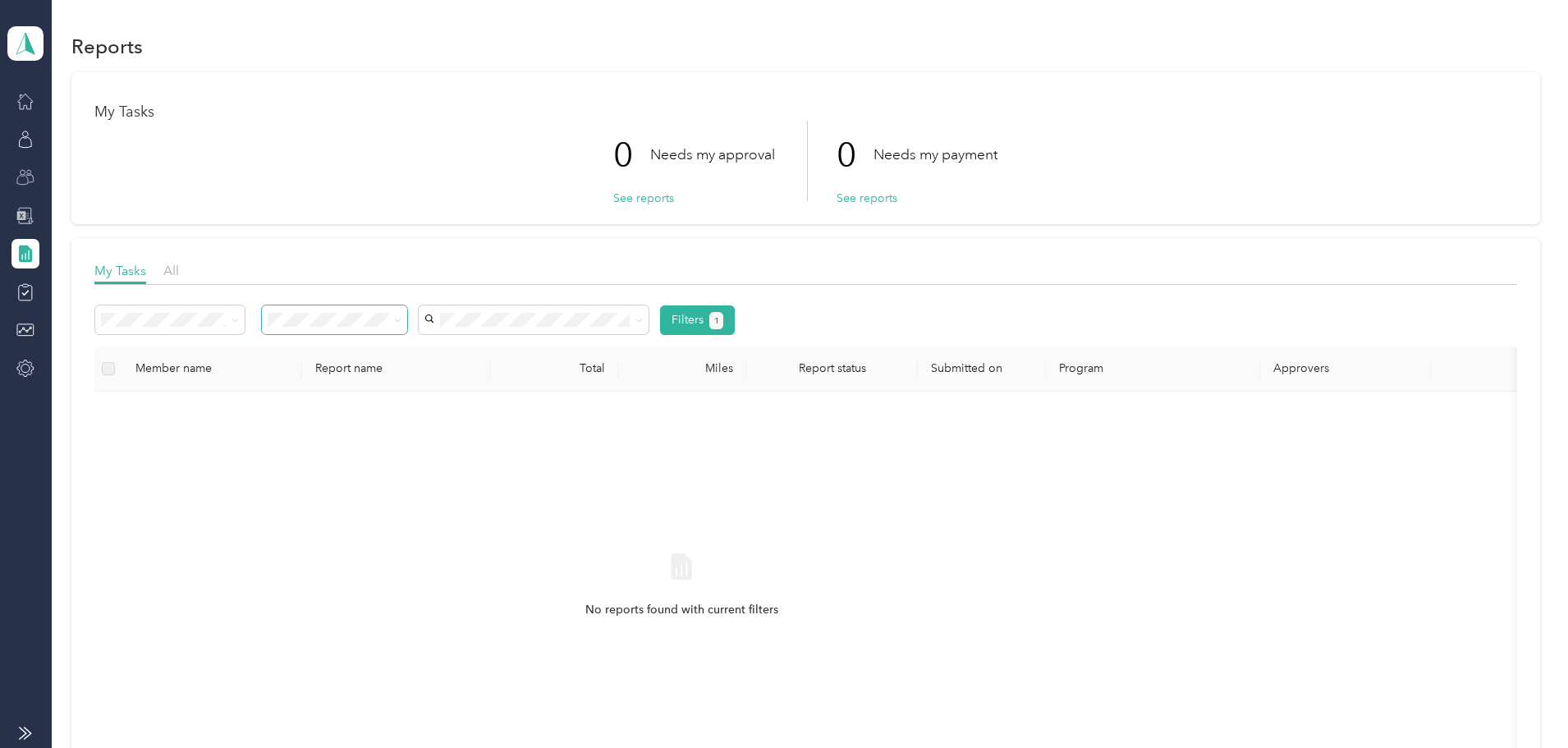
click at [401, 315] on span at bounding box center [398, 320] width 7 height 14
click at [401, 324] on span at bounding box center [398, 320] width 7 height 14
click at [401, 319] on span at bounding box center [395, 320] width 13 height 17
click at [454, 353] on li "All" at bounding box center [457, 347] width 146 height 29
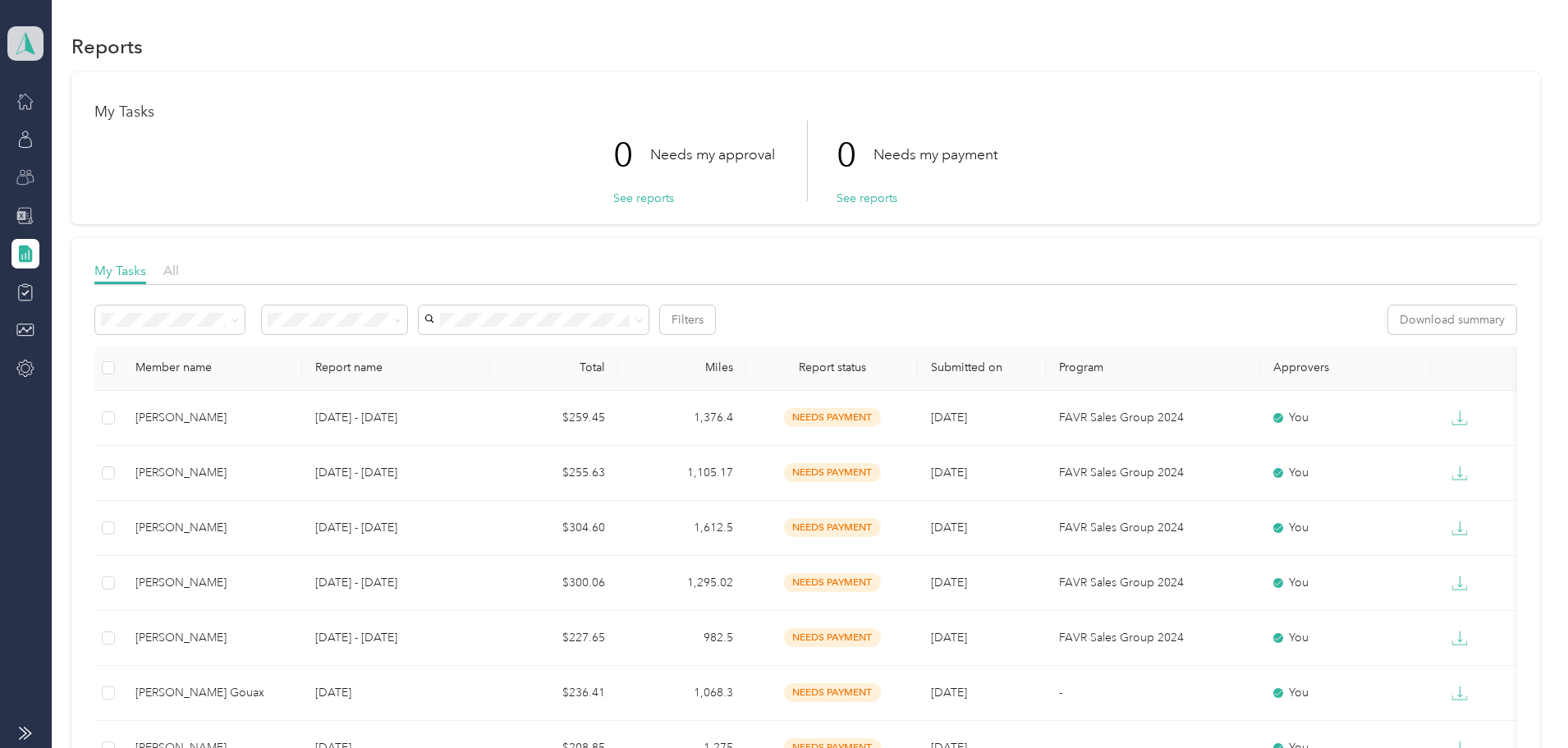
click at [9, 41] on span at bounding box center [25, 43] width 36 height 34
click at [67, 176] on div "Personal dashboard" at bounding box center [181, 165] width 323 height 29
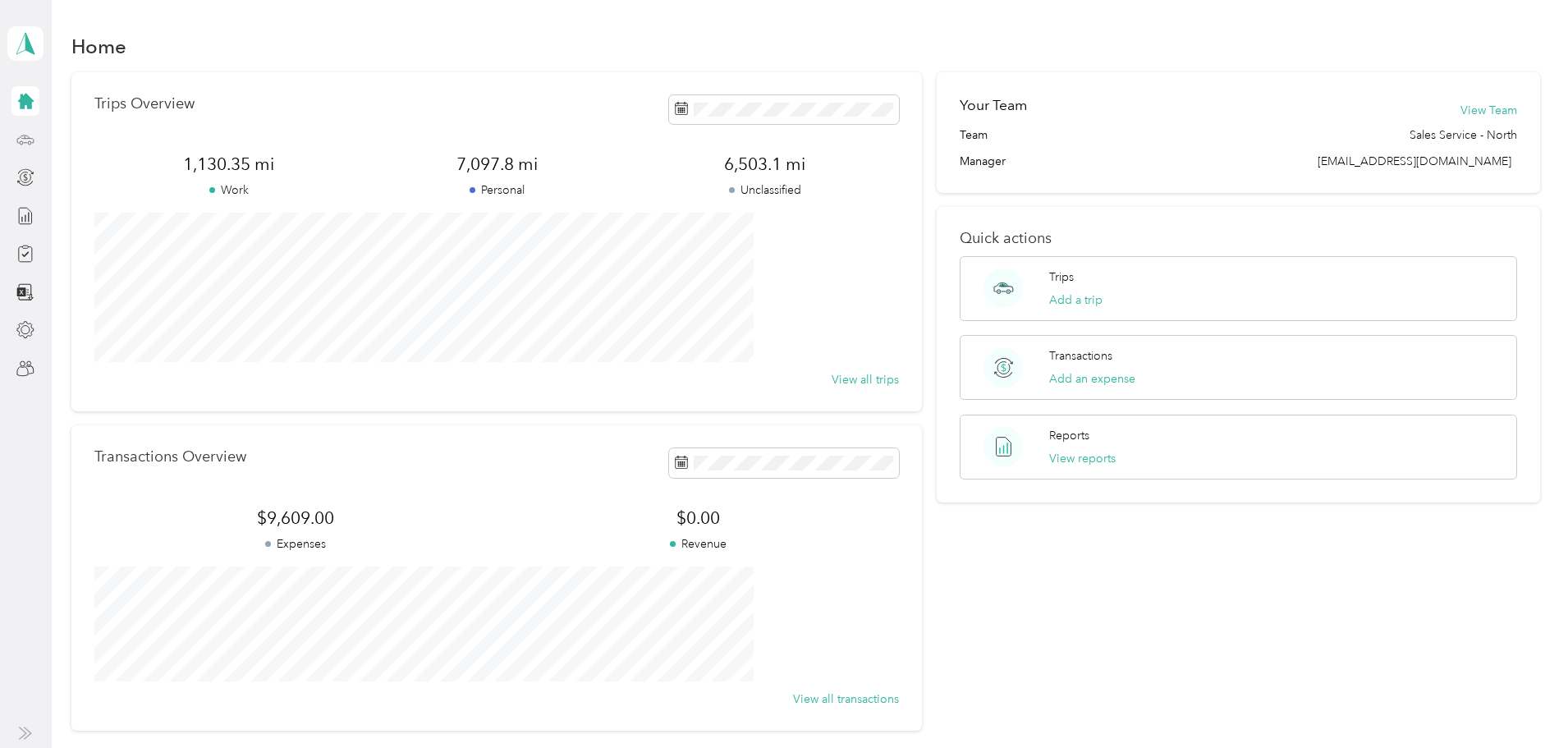
click at [31, 145] on icon at bounding box center [26, 140] width 18 height 18
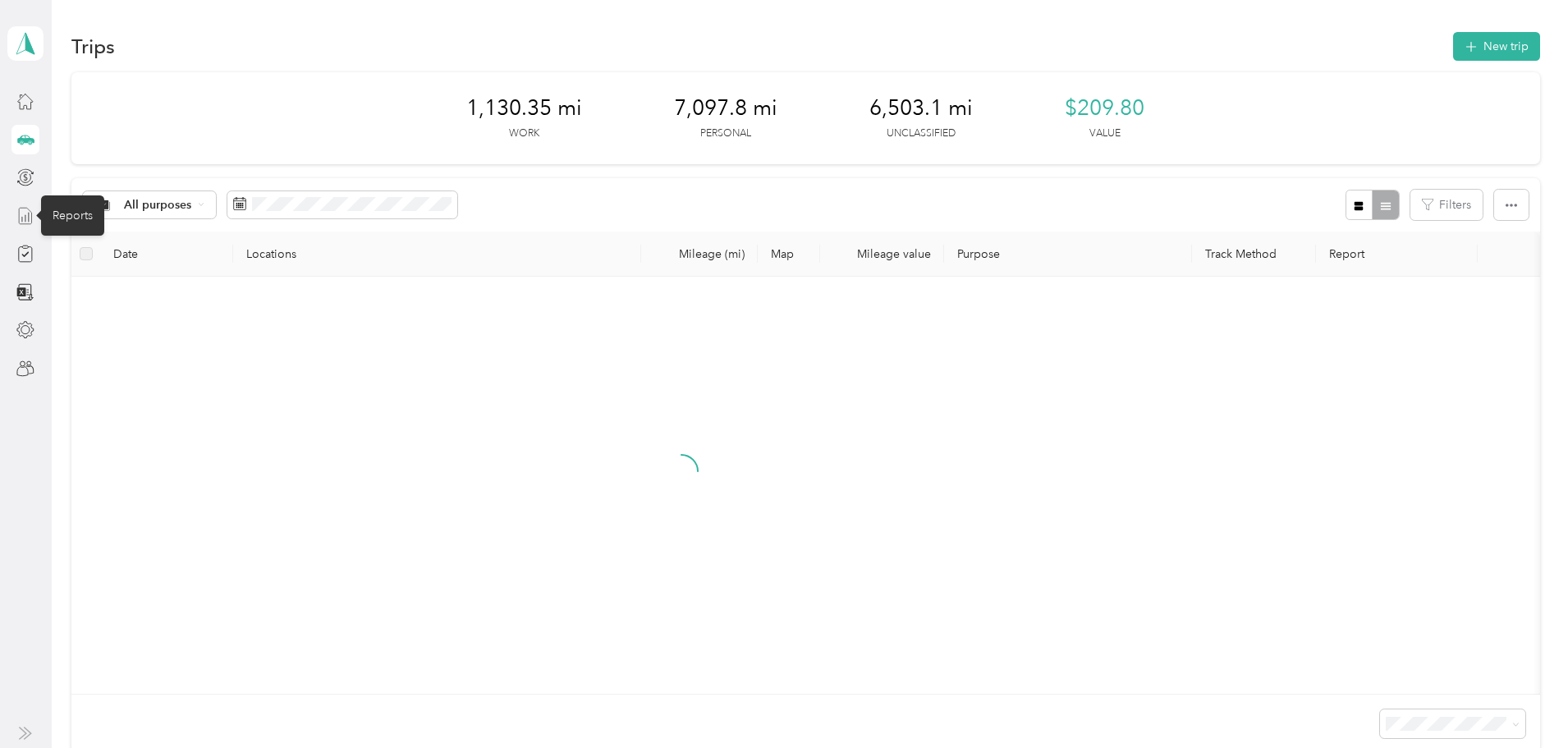
click at [23, 215] on icon at bounding box center [26, 216] width 18 height 18
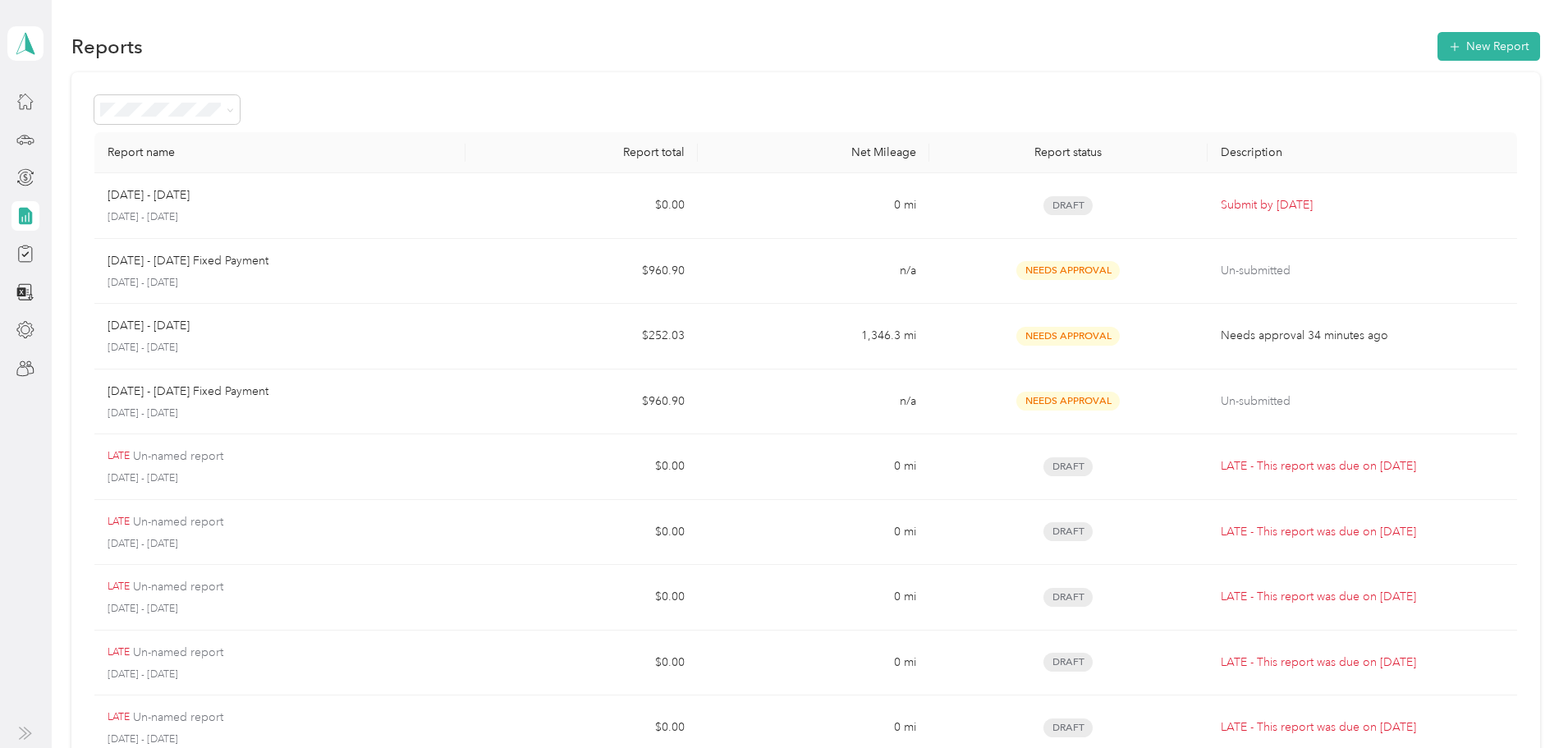
drag, startPoint x: 20, startPoint y: 143, endPoint x: 41, endPoint y: 159, distance: 26.4
click at [22, 143] on icon at bounding box center [26, 140] width 18 height 18
